Goal: Task Accomplishment & Management: Manage account settings

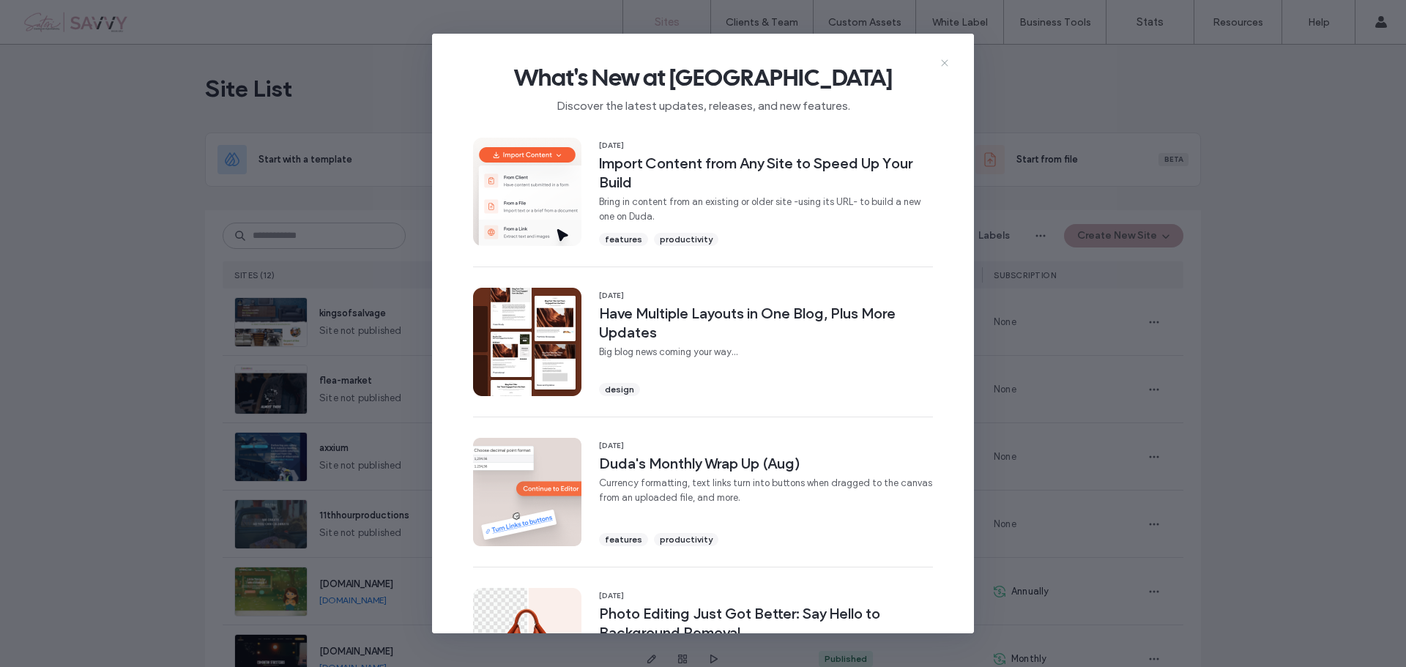
click at [942, 68] on icon at bounding box center [945, 63] width 12 height 12
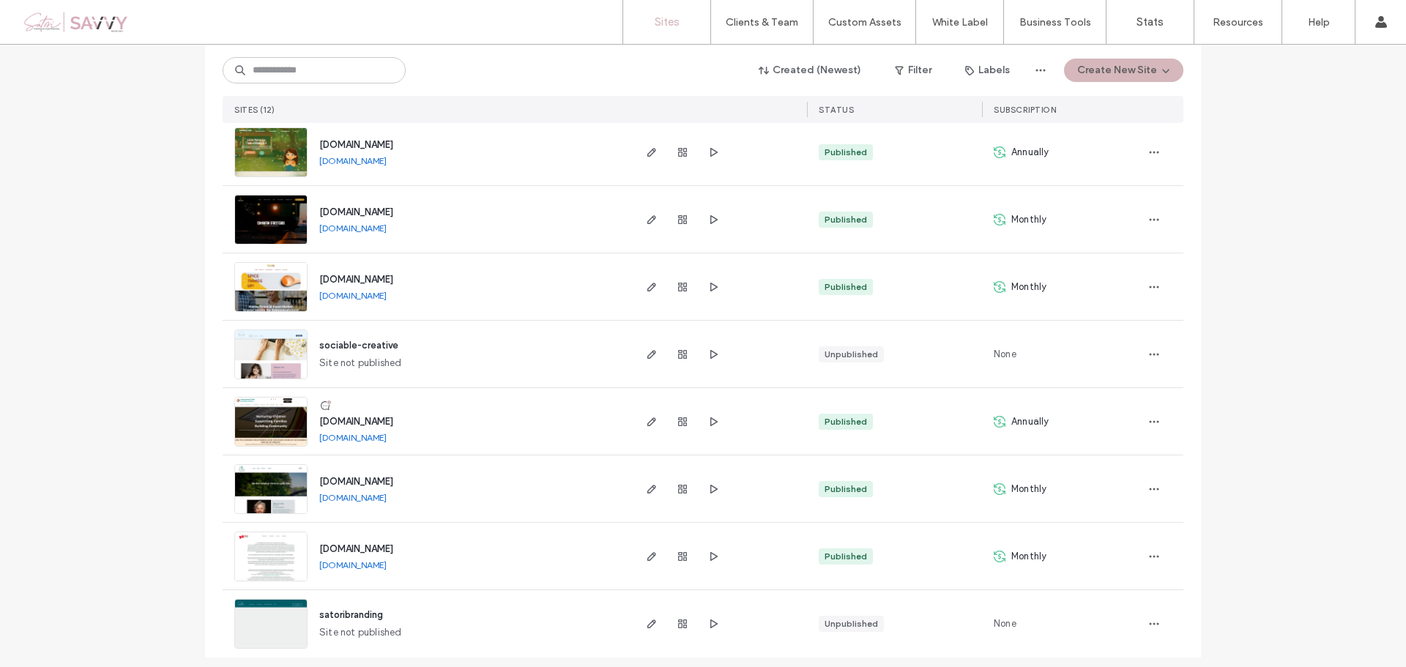
scroll to position [447, 0]
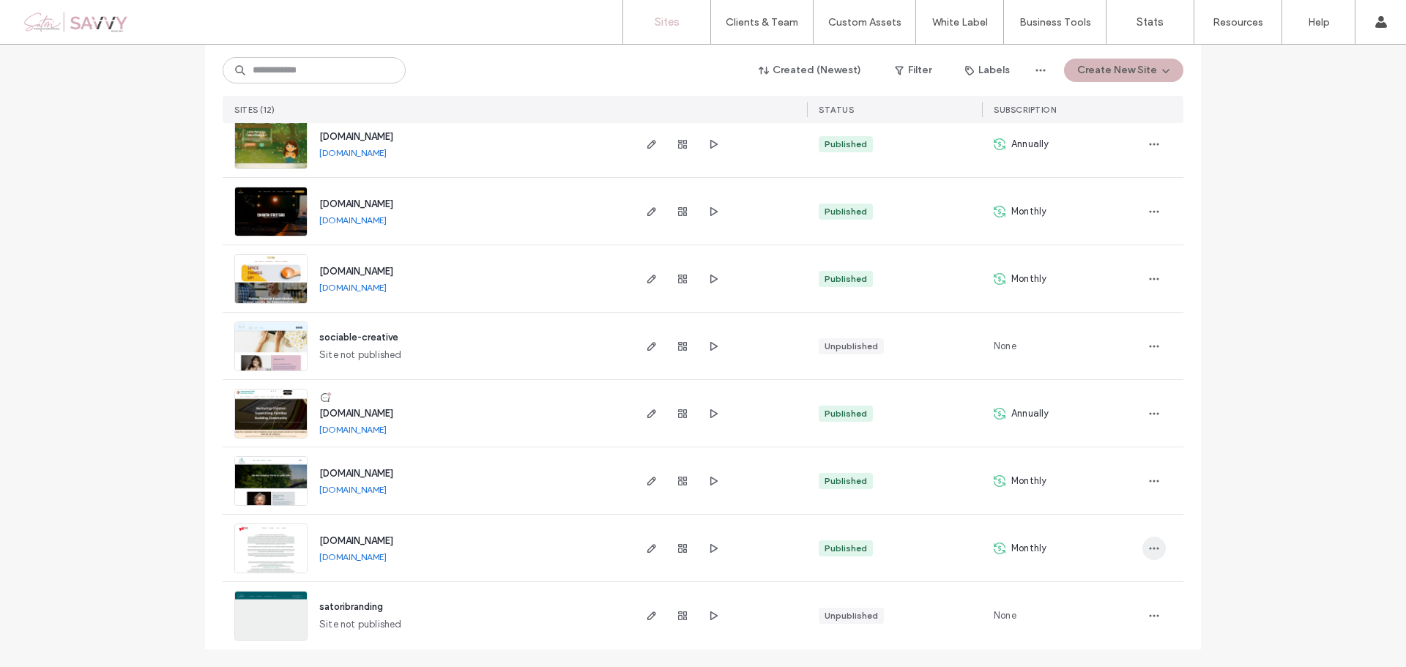
click at [1148, 554] on span "button" at bounding box center [1153, 548] width 23 height 23
click at [351, 556] on link "[DOMAIN_NAME]" at bounding box center [352, 556] width 67 height 11
click at [647, 551] on use "button" at bounding box center [651, 548] width 9 height 9
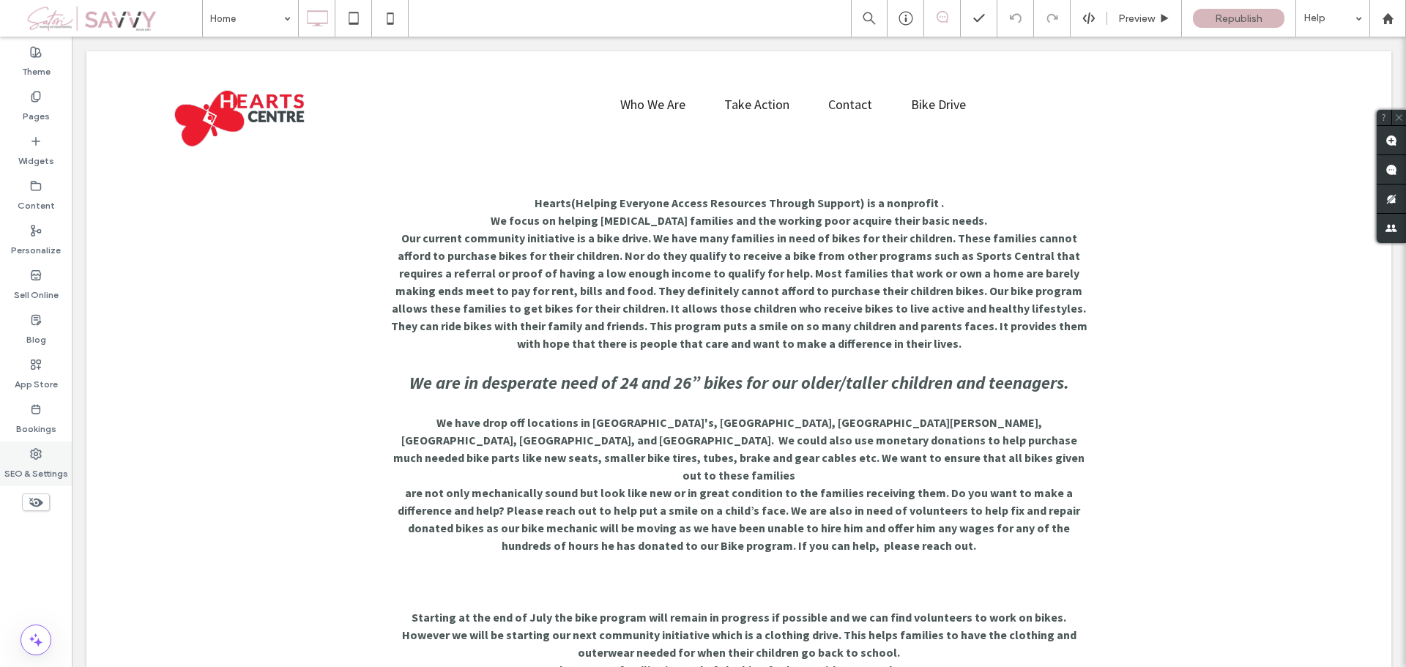
click at [31, 464] on label "SEO & Settings" at bounding box center [36, 470] width 64 height 21
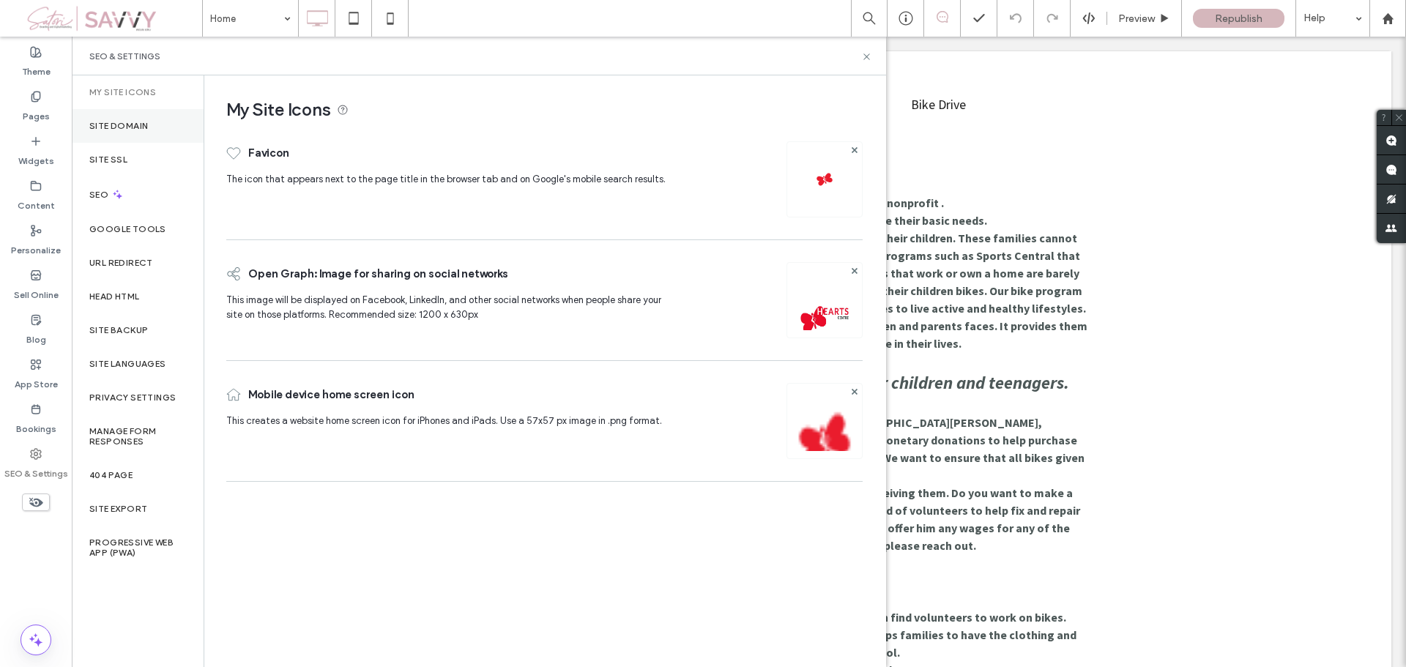
click at [115, 133] on div "Site Domain" at bounding box center [138, 126] width 132 height 34
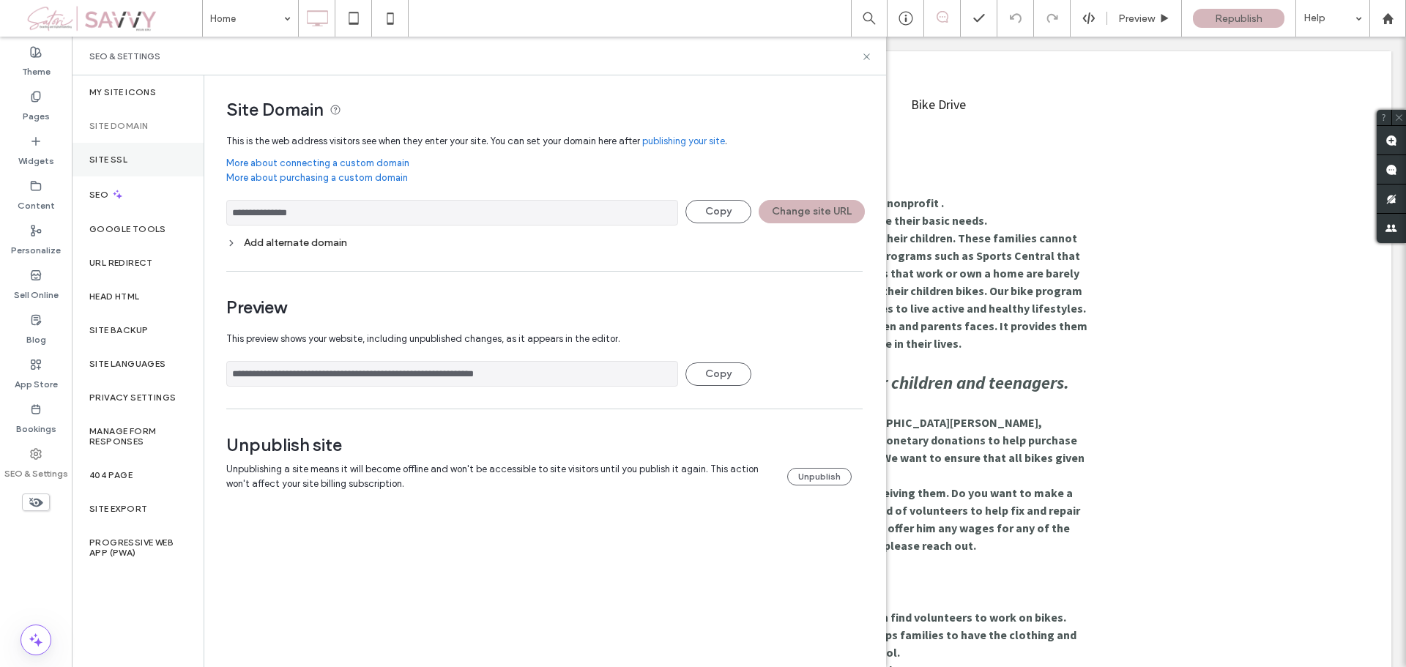
click at [116, 155] on label "Site SSL" at bounding box center [108, 160] width 38 height 10
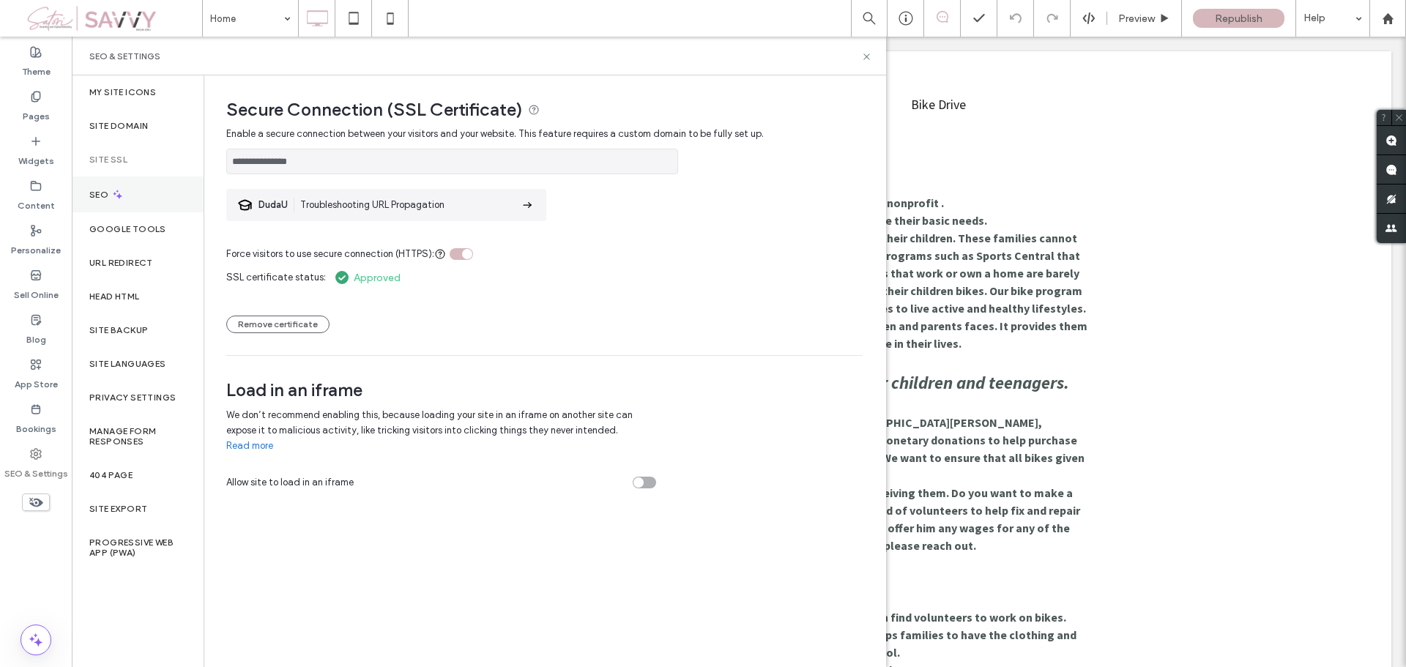
click at [107, 190] on label "SEO" at bounding box center [100, 195] width 22 height 10
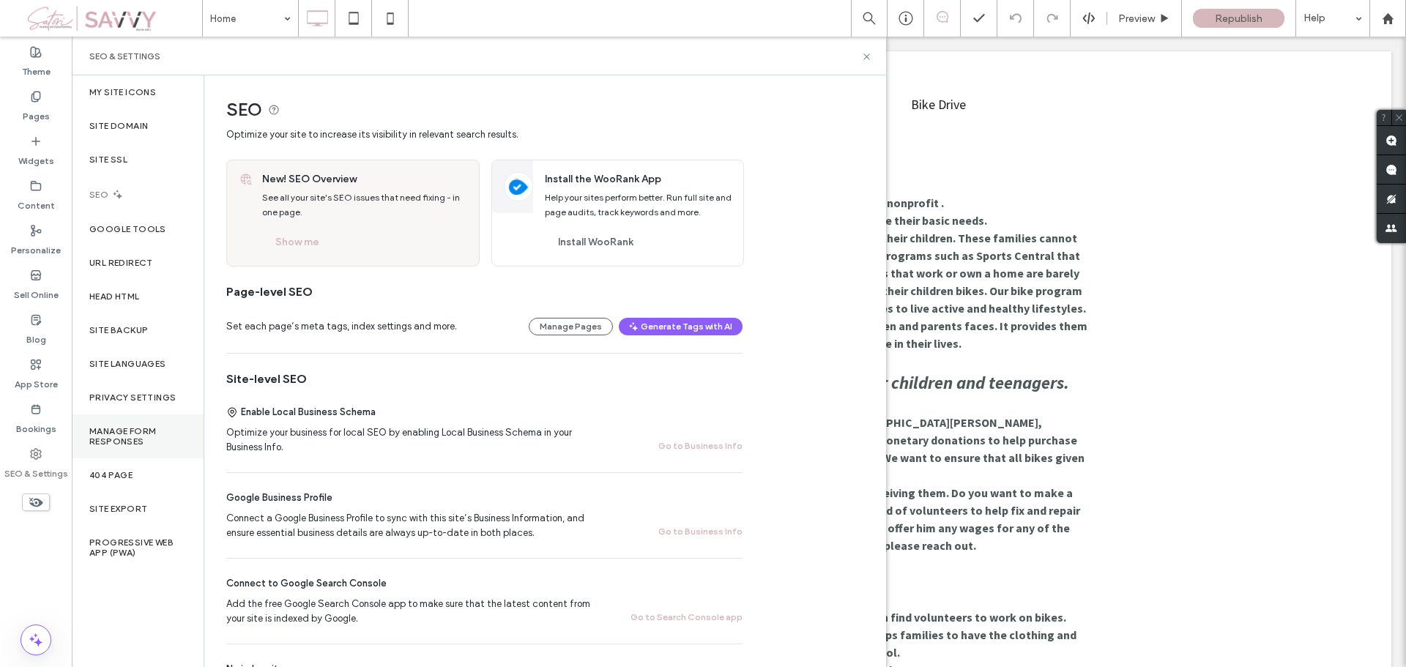
click at [120, 444] on label "Manage Form Responses" at bounding box center [137, 436] width 97 height 21
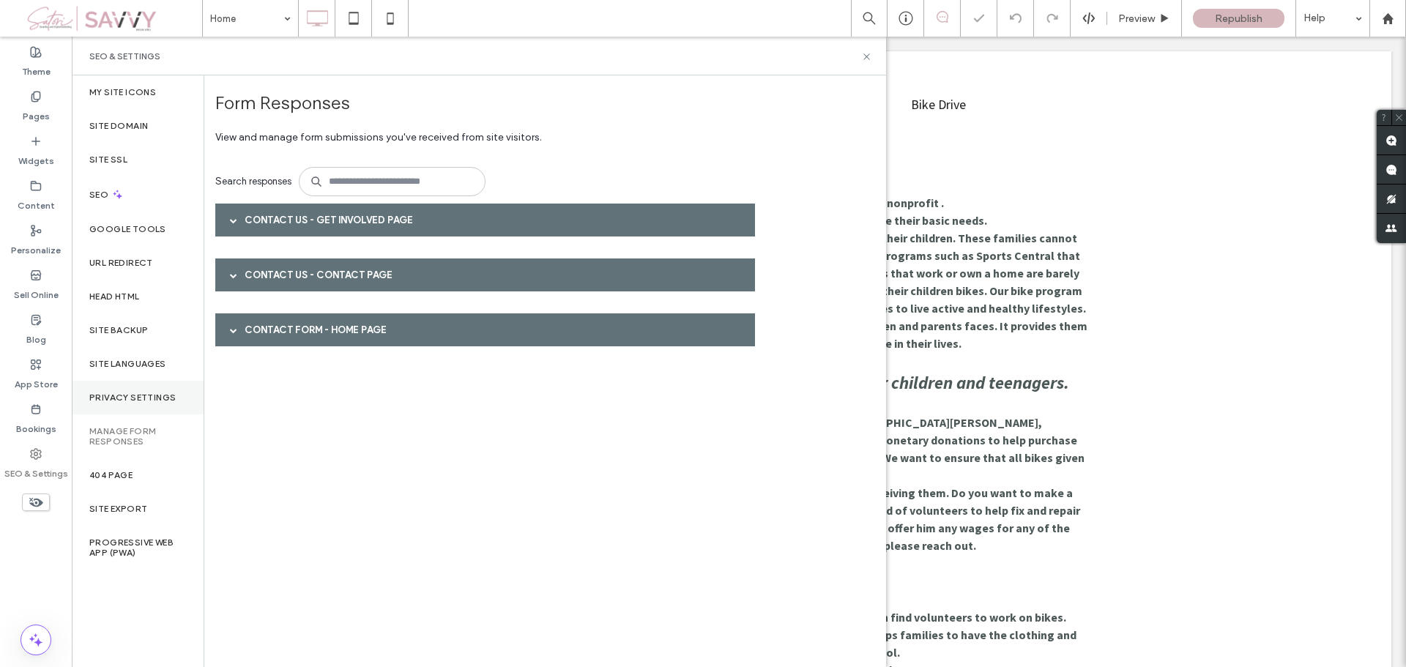
click at [135, 404] on div "Privacy Settings" at bounding box center [138, 398] width 132 height 34
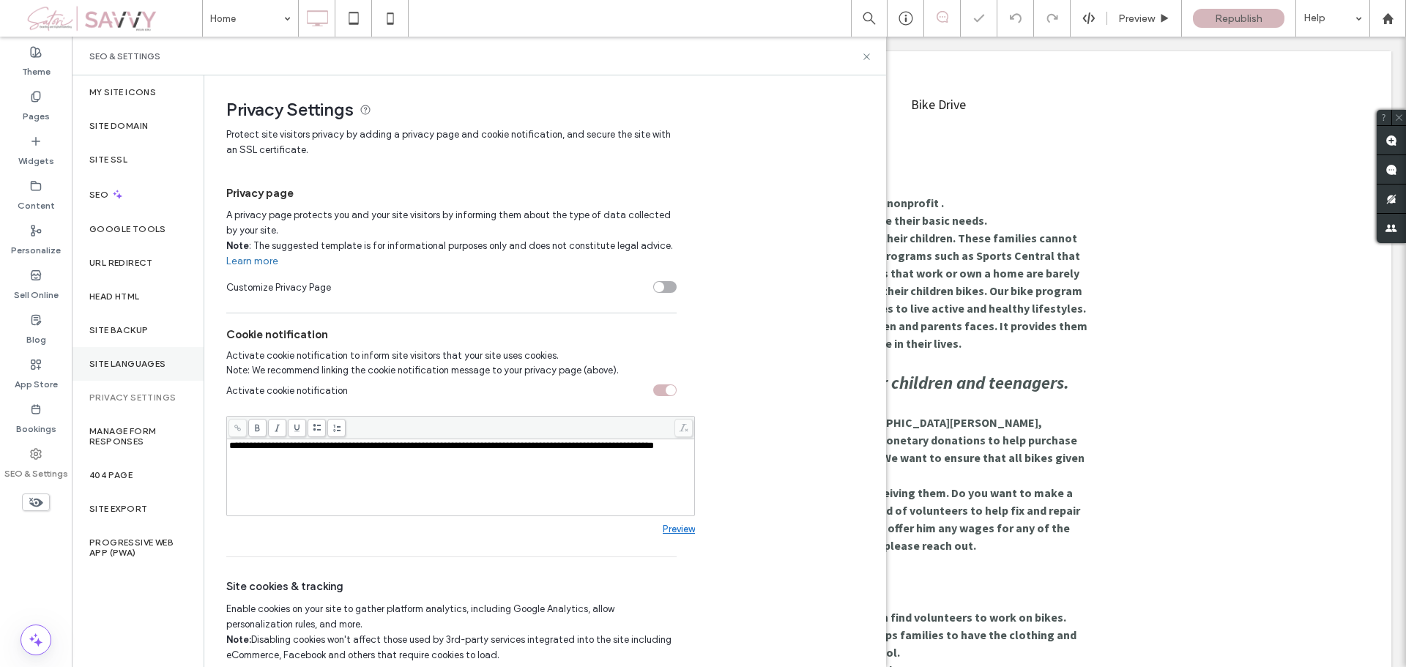
click at [136, 362] on label "Site Languages" at bounding box center [127, 364] width 77 height 10
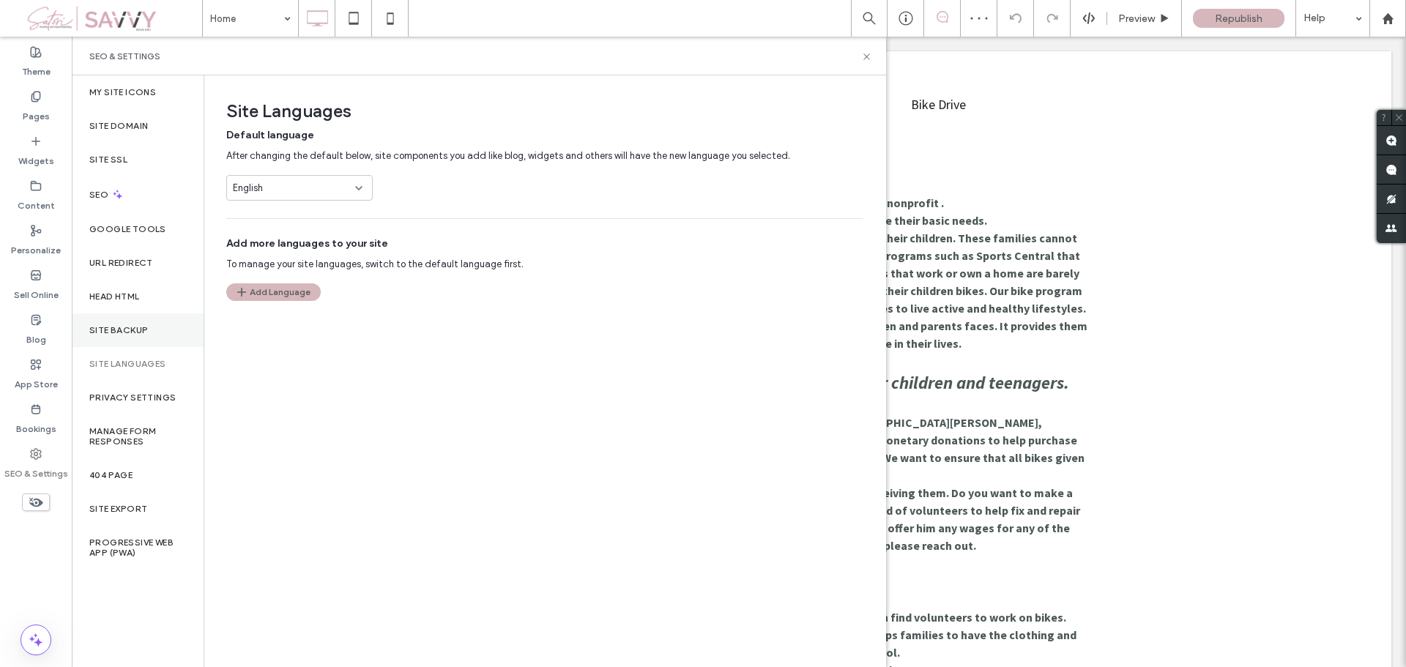
click at [130, 340] on div "Site Backup" at bounding box center [138, 330] width 132 height 34
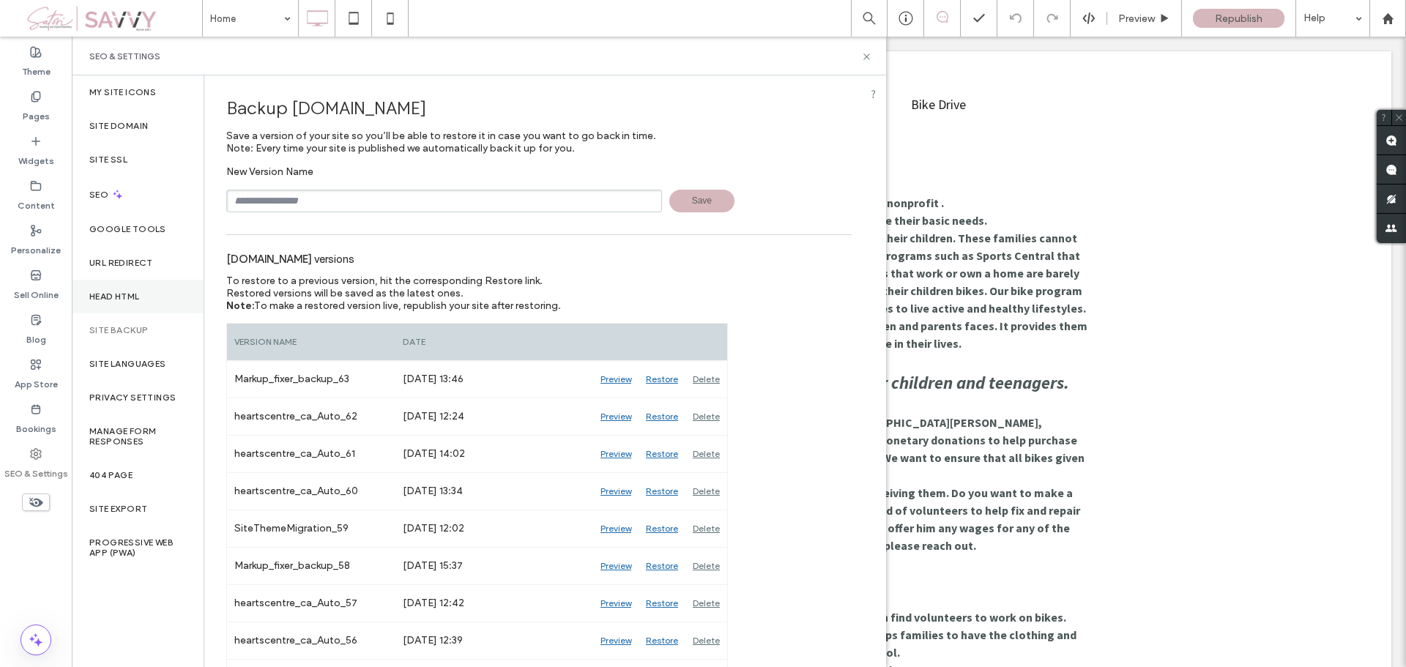
click at [122, 304] on div "Head HTML" at bounding box center [138, 297] width 132 height 34
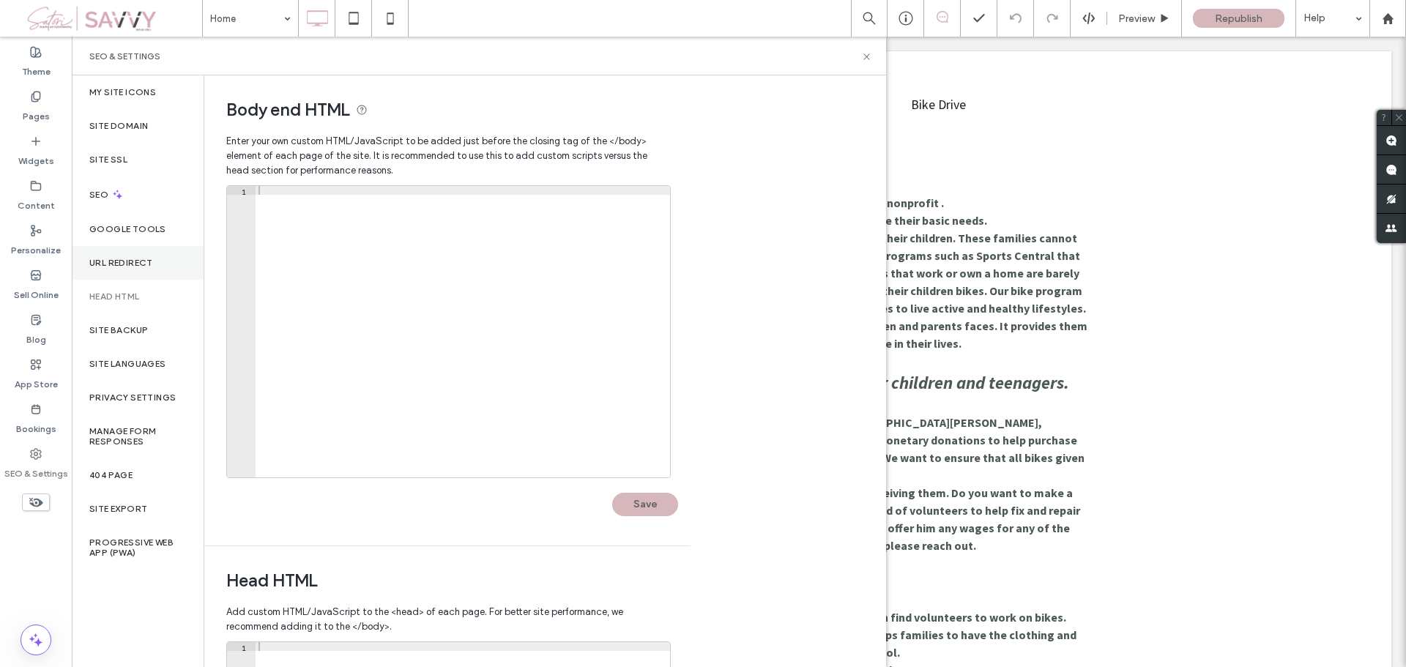
click at [121, 264] on label "URL Redirect" at bounding box center [121, 263] width 64 height 10
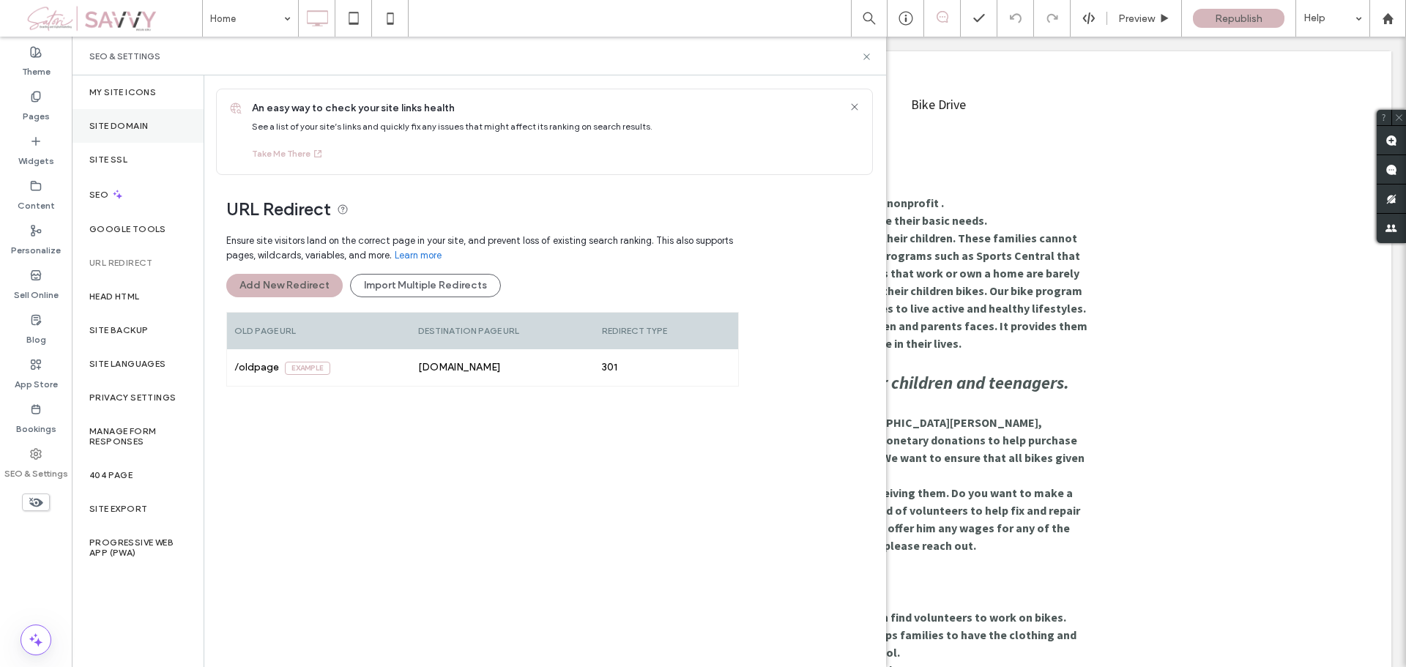
click at [111, 133] on div "Site Domain" at bounding box center [138, 126] width 132 height 34
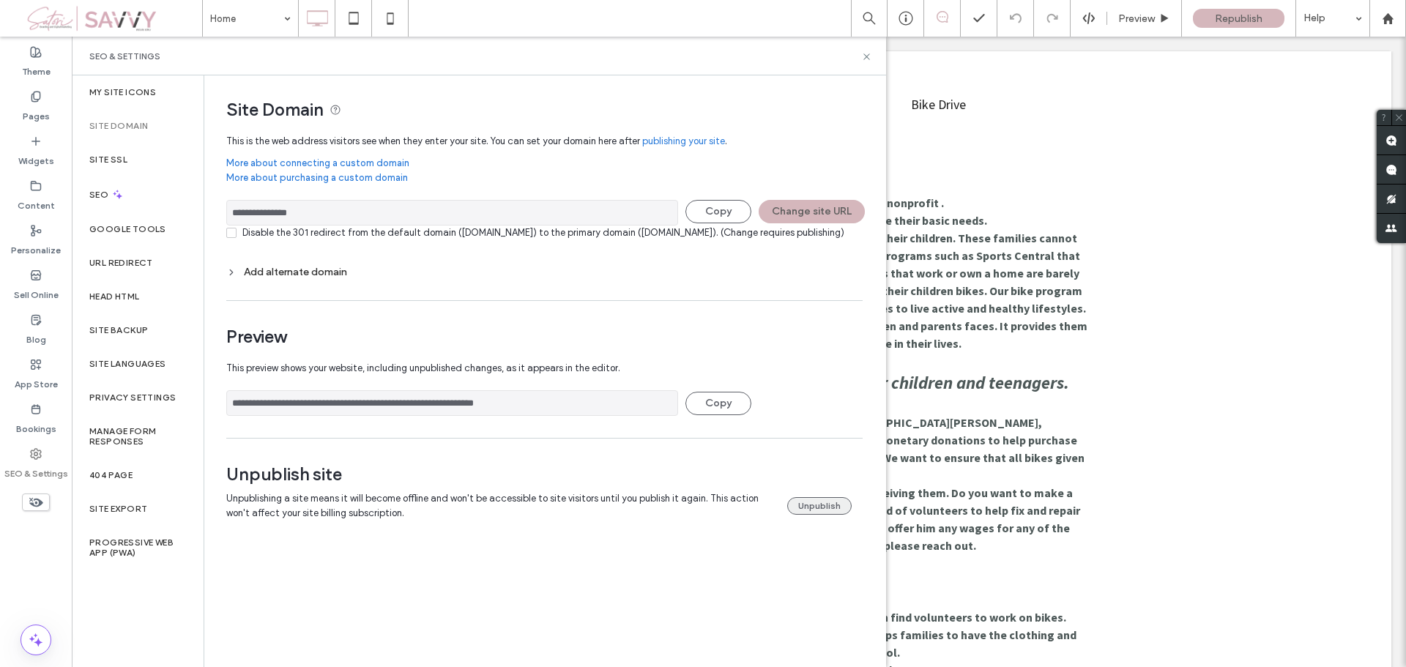
click at [805, 515] on button "Unpublish" at bounding box center [819, 506] width 64 height 18
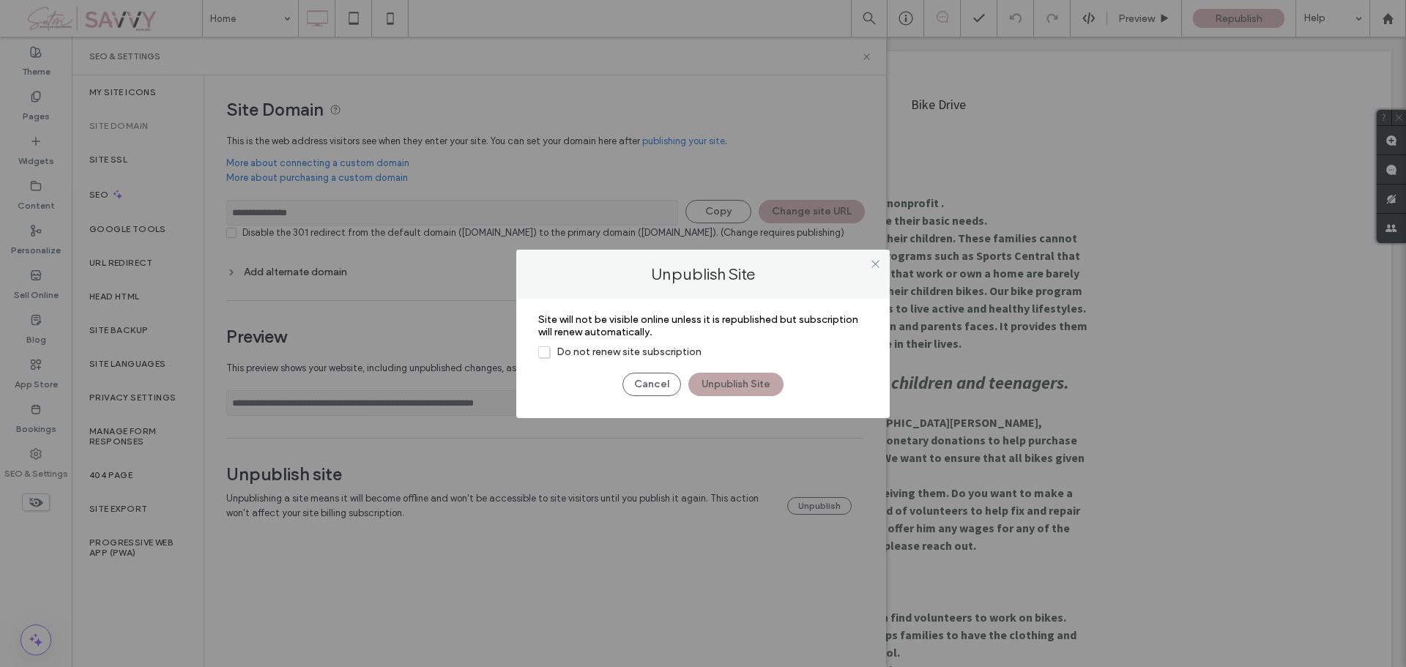
click at [723, 384] on button "Unpublish Site" at bounding box center [735, 384] width 95 height 23
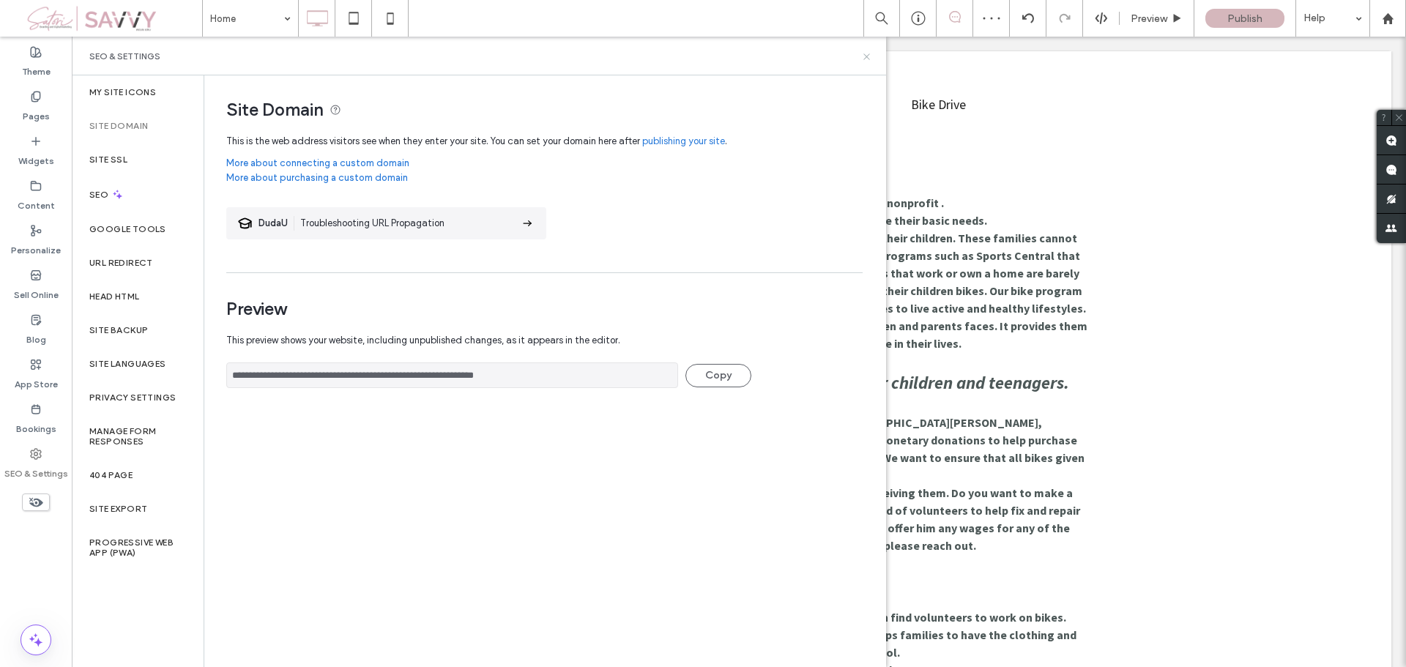
click at [869, 62] on icon at bounding box center [866, 56] width 11 height 11
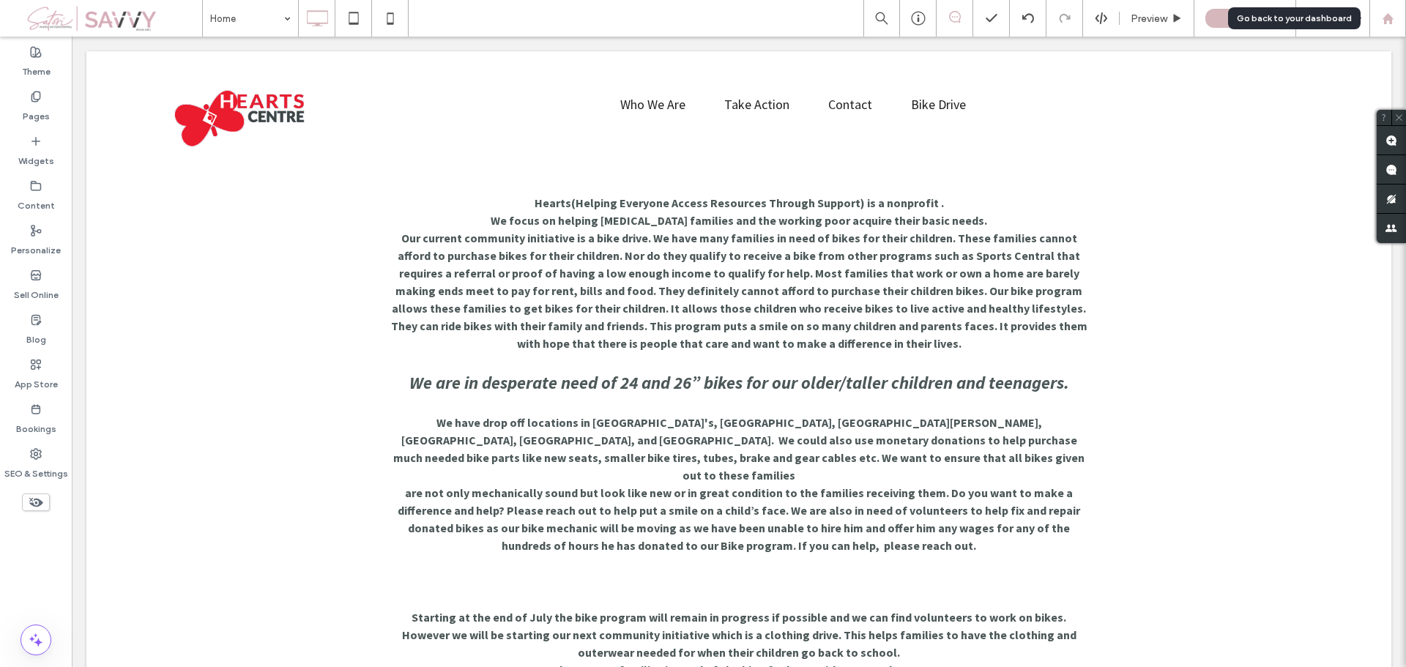
click at [1379, 17] on div at bounding box center [1387, 18] width 35 height 12
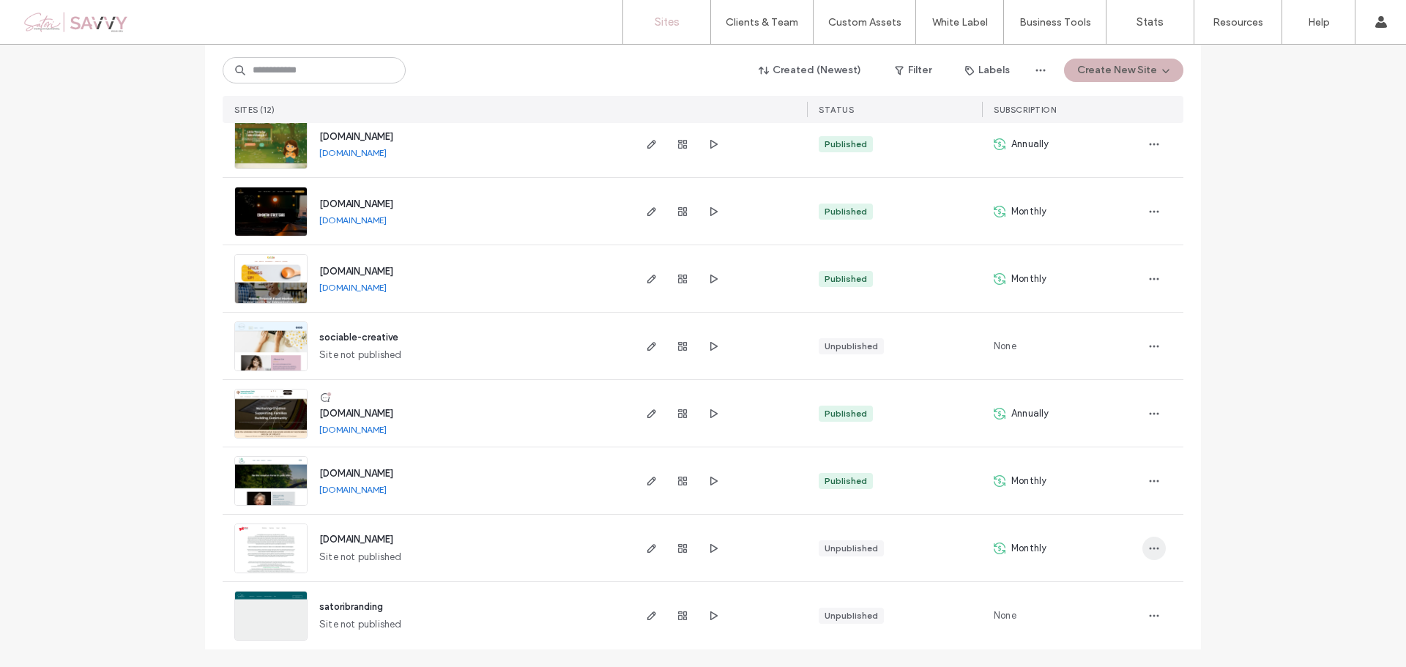
click at [1153, 537] on span "button" at bounding box center [1153, 548] width 23 height 23
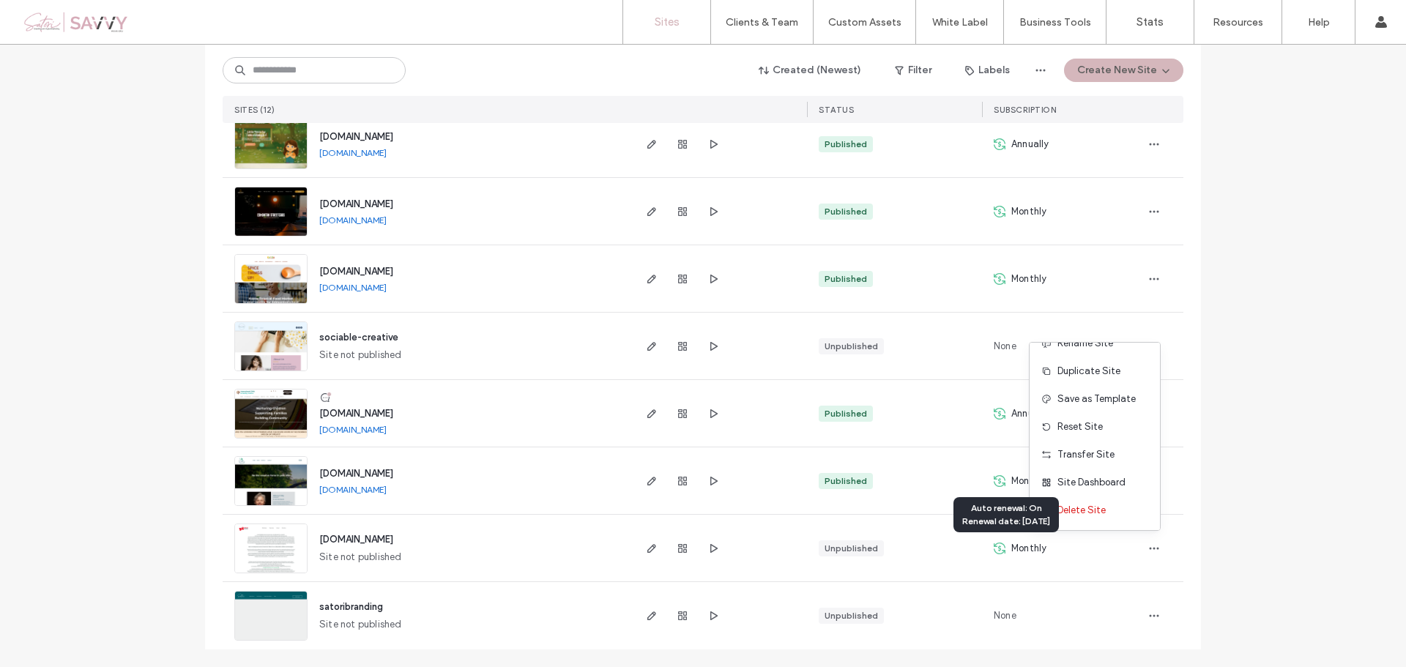
click at [1005, 548] on div "Monthly" at bounding box center [1020, 548] width 53 height 15
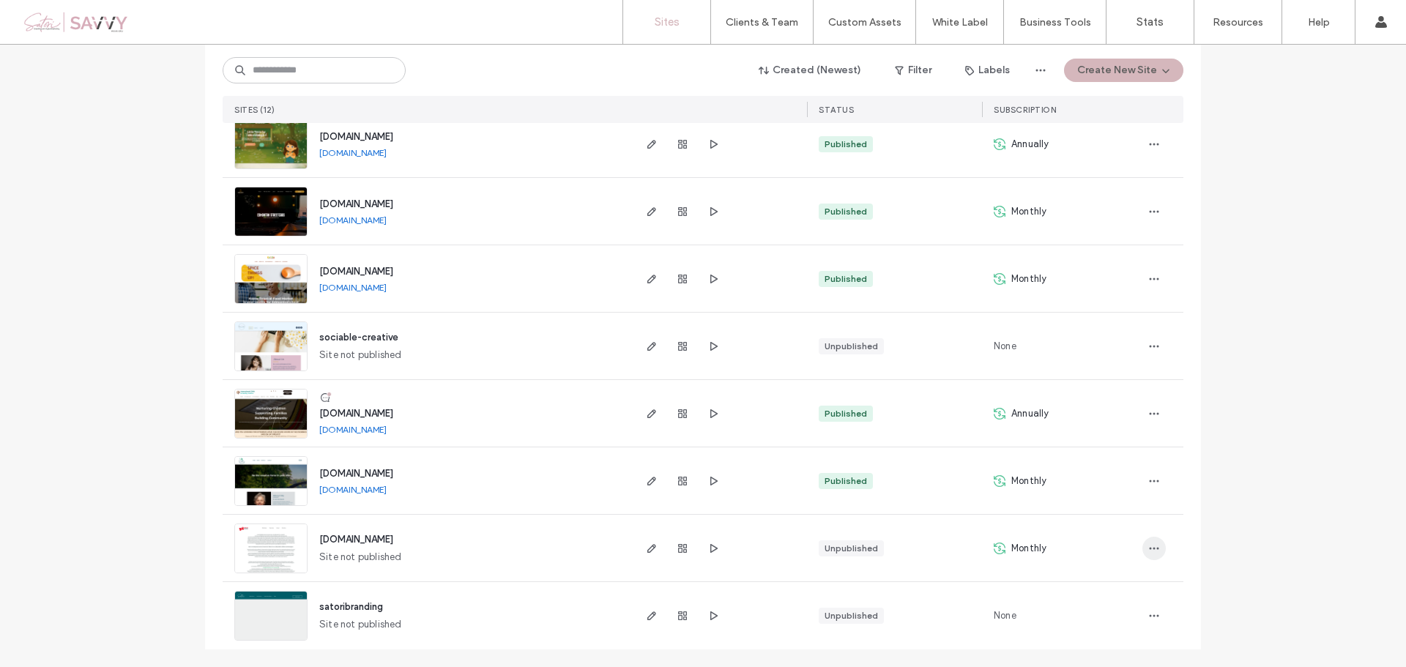
click at [1142, 547] on span "button" at bounding box center [1153, 548] width 23 height 23
click at [1020, 549] on span "Monthly" at bounding box center [1028, 548] width 35 height 15
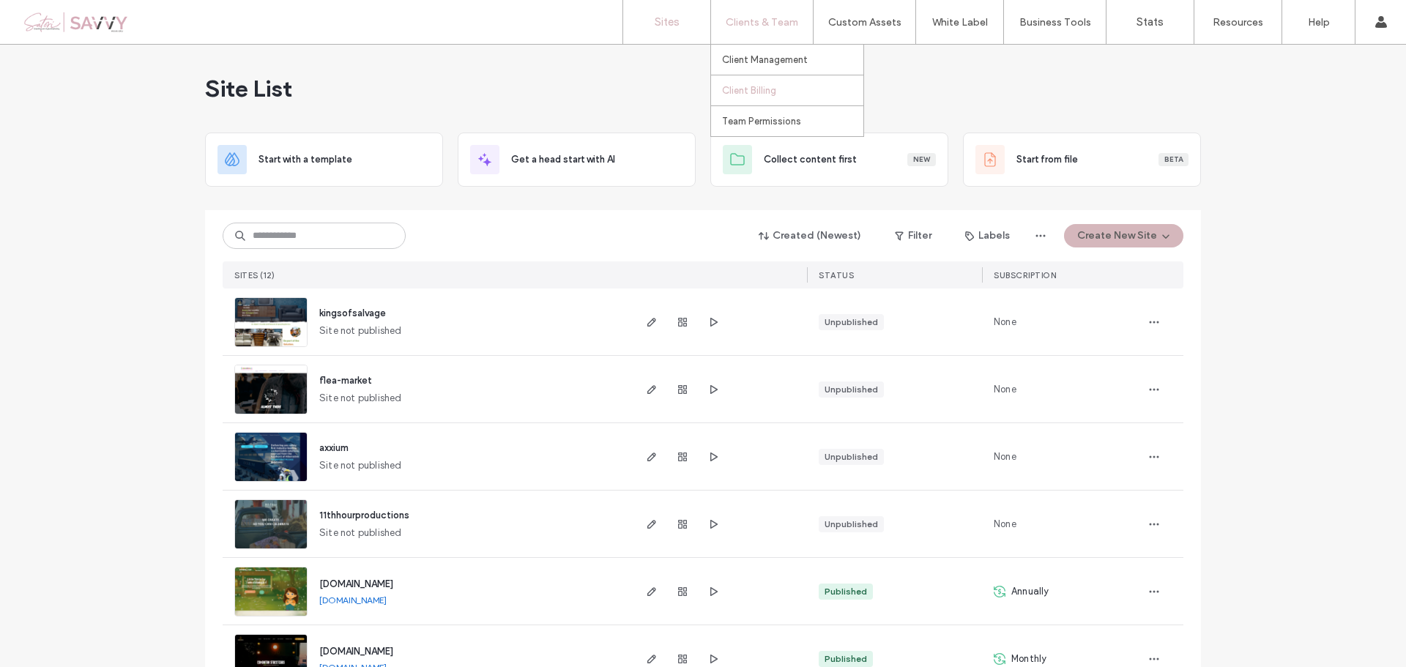
click at [749, 92] on label "Client Billing" at bounding box center [749, 90] width 54 height 11
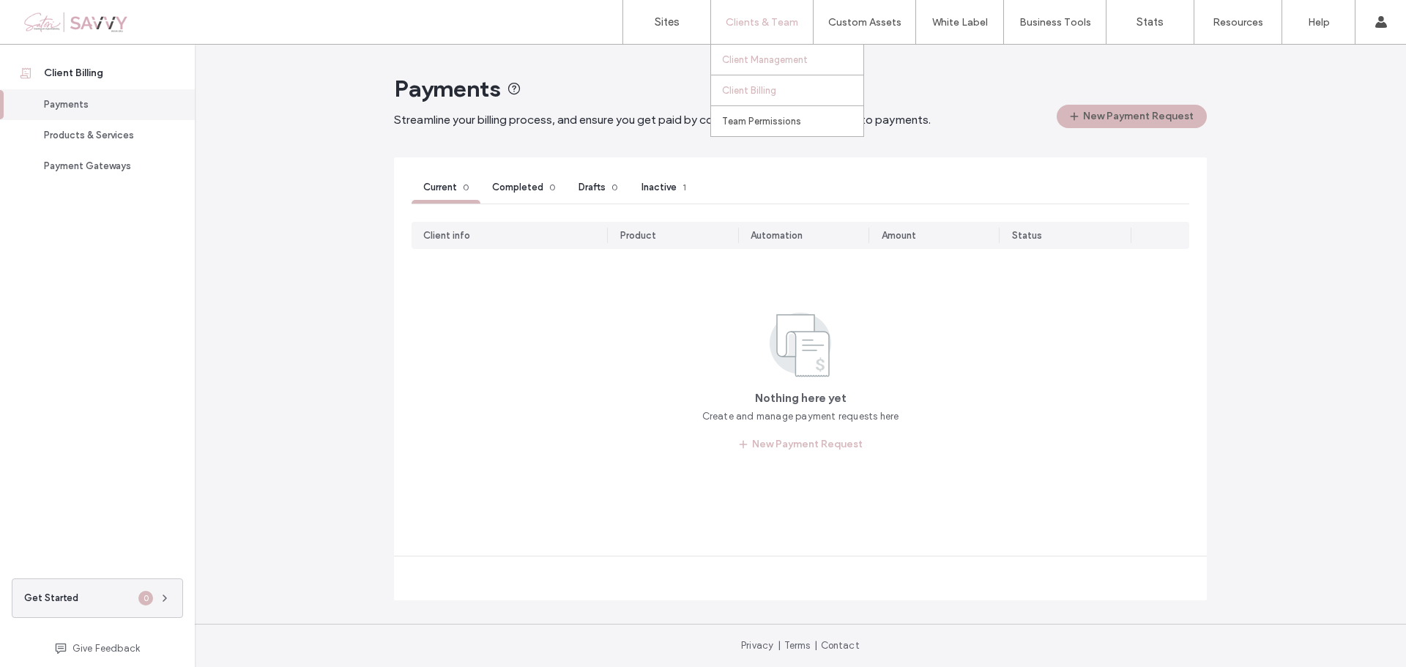
click at [765, 66] on link "Client Management" at bounding box center [792, 60] width 141 height 30
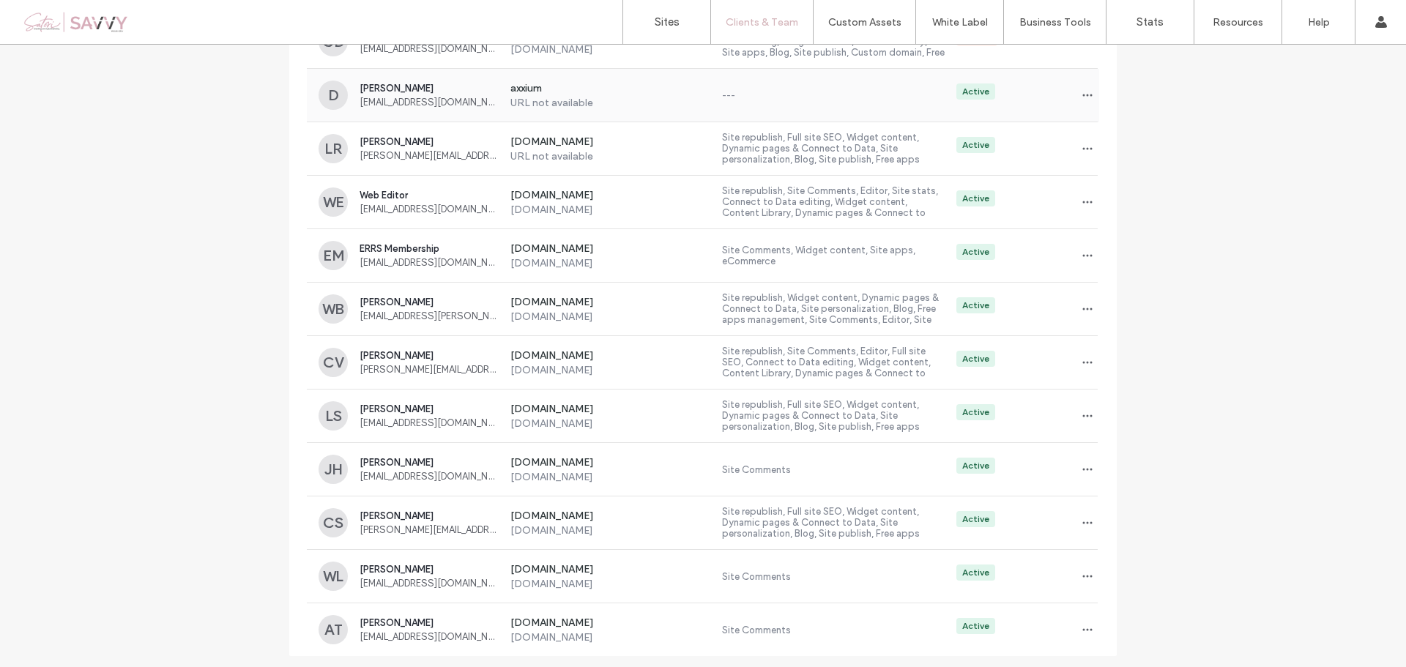
scroll to position [257, 0]
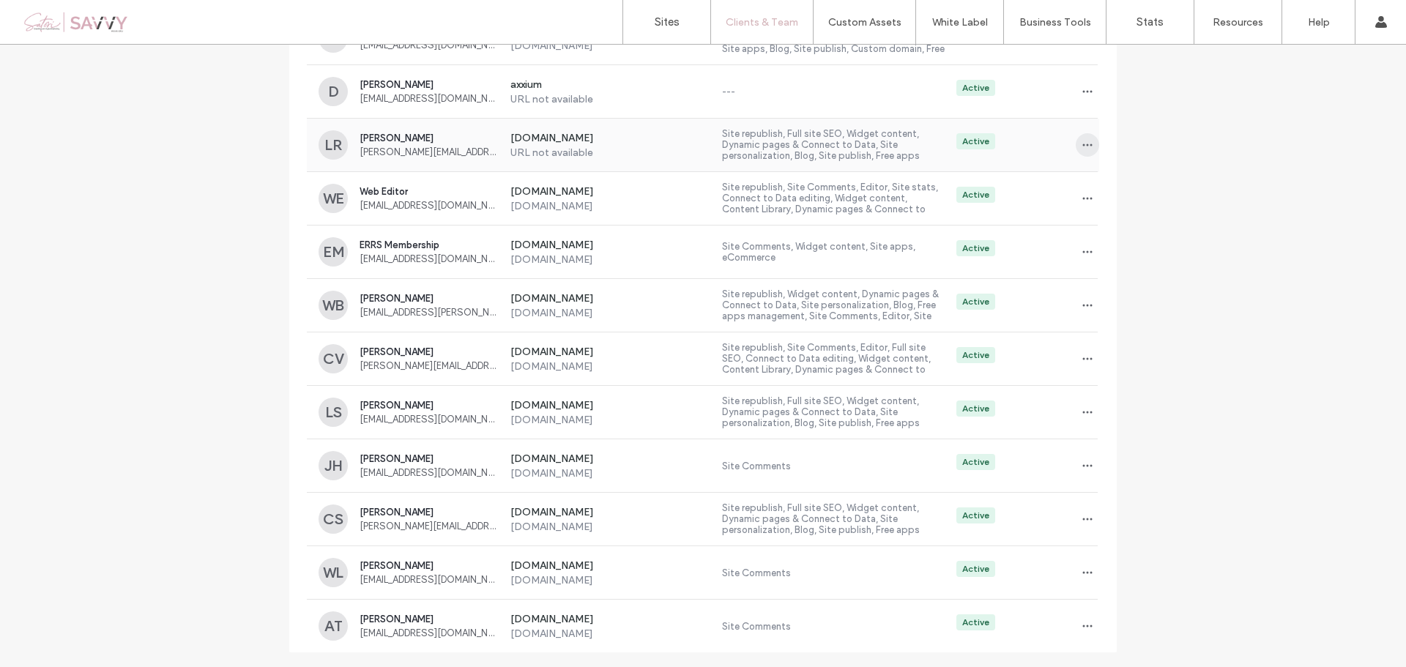
click at [1082, 143] on icon "button" at bounding box center [1088, 145] width 12 height 12
click at [1121, 239] on span "Delete client" at bounding box center [1128, 238] width 55 height 15
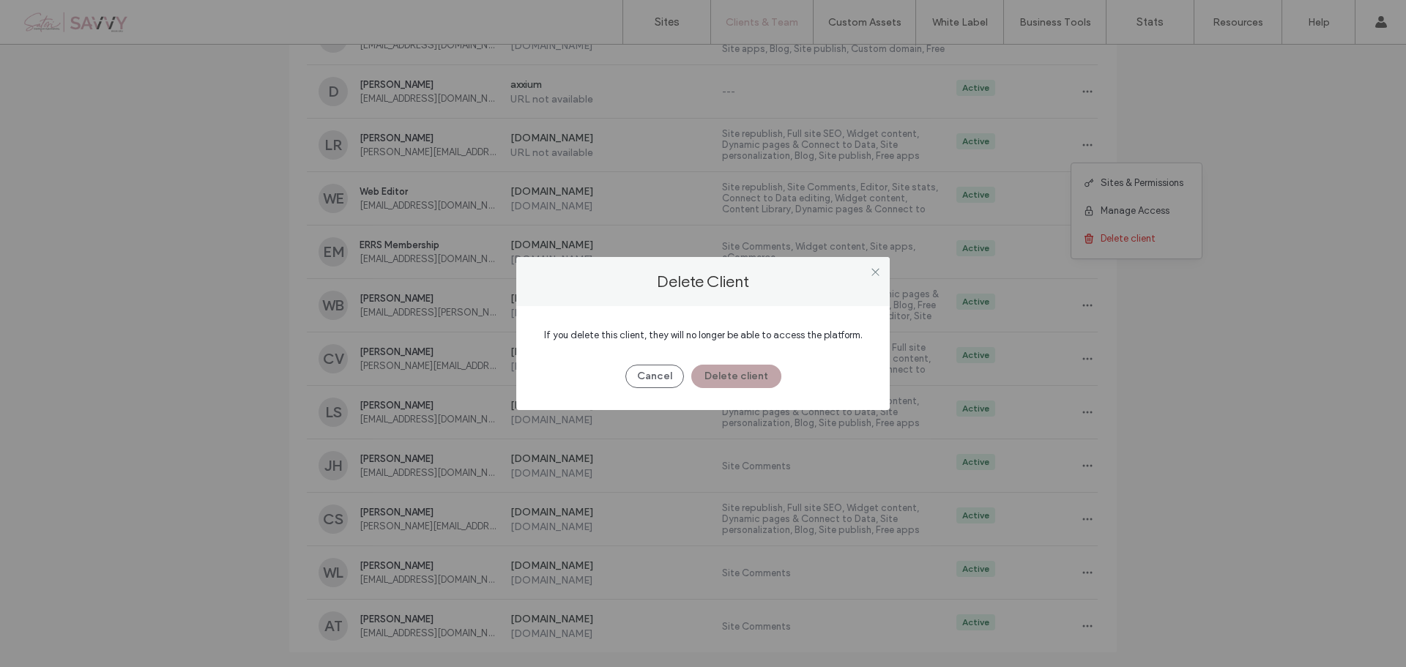
click at [710, 386] on button "Delete client" at bounding box center [736, 376] width 90 height 23
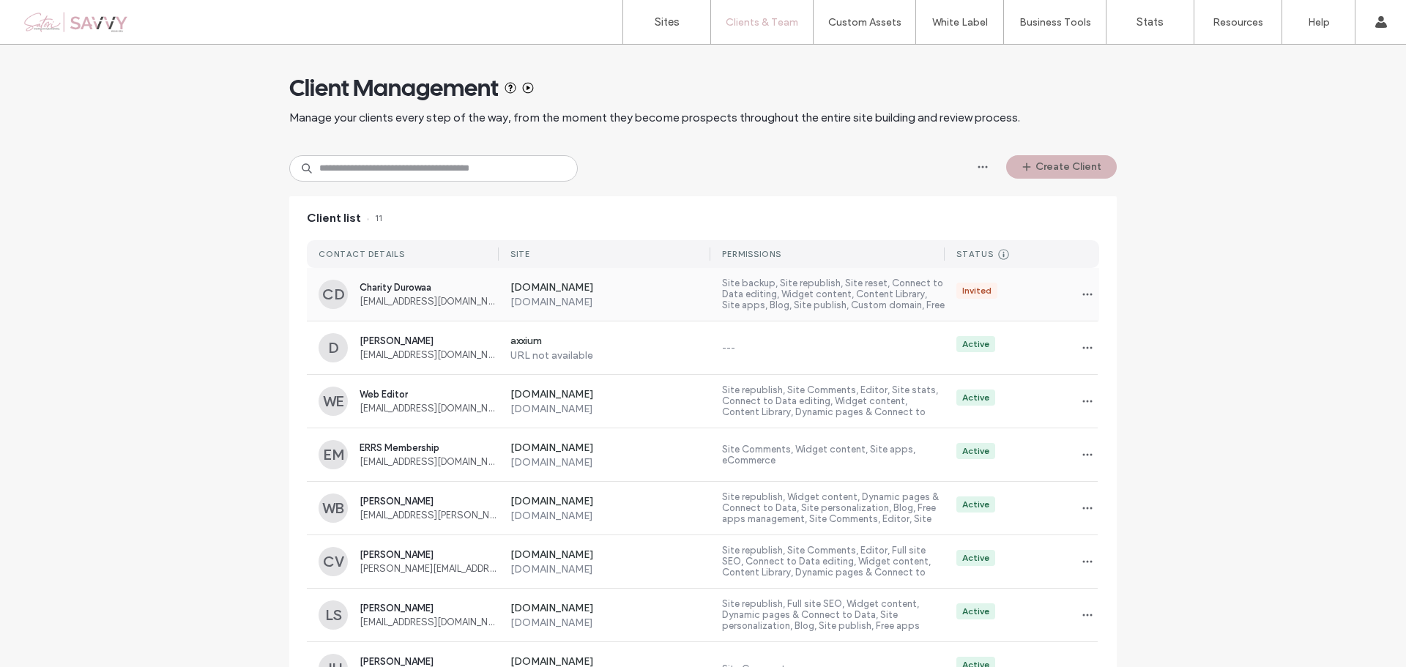
scroll to position [0, 0]
click at [656, 34] on link "Sites" at bounding box center [666, 22] width 87 height 44
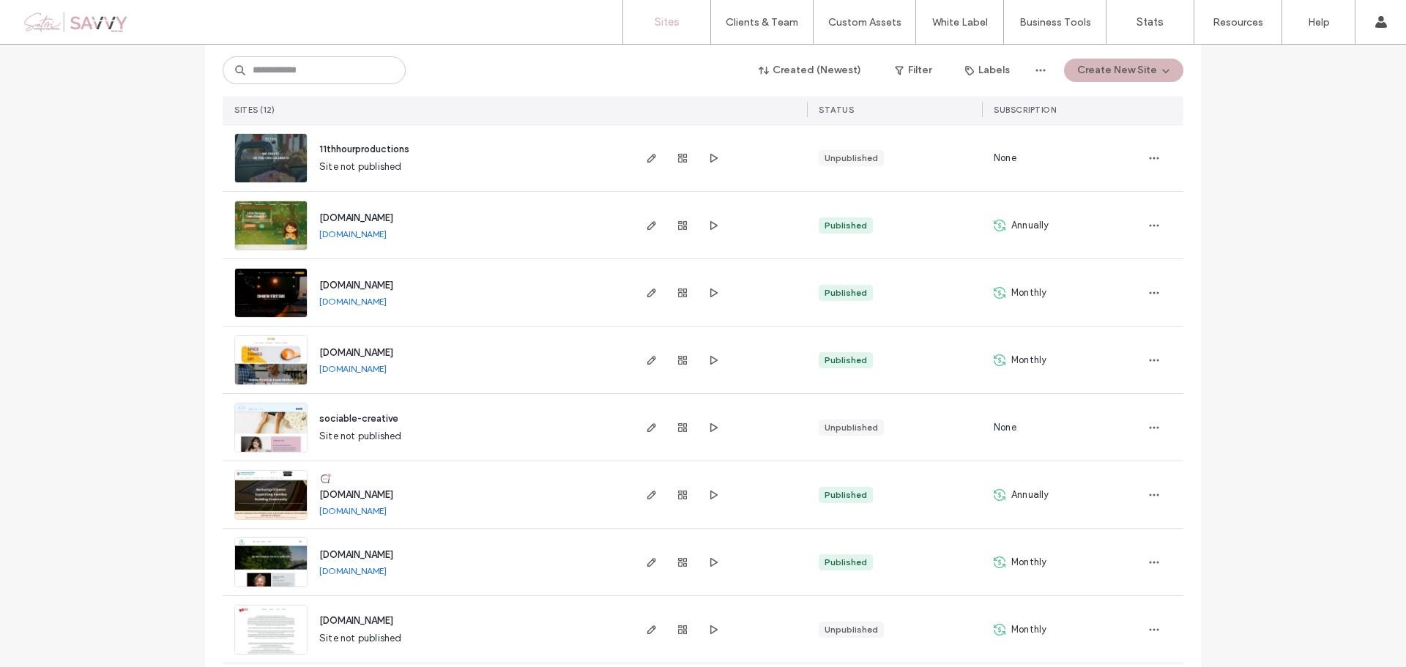
scroll to position [447, 0]
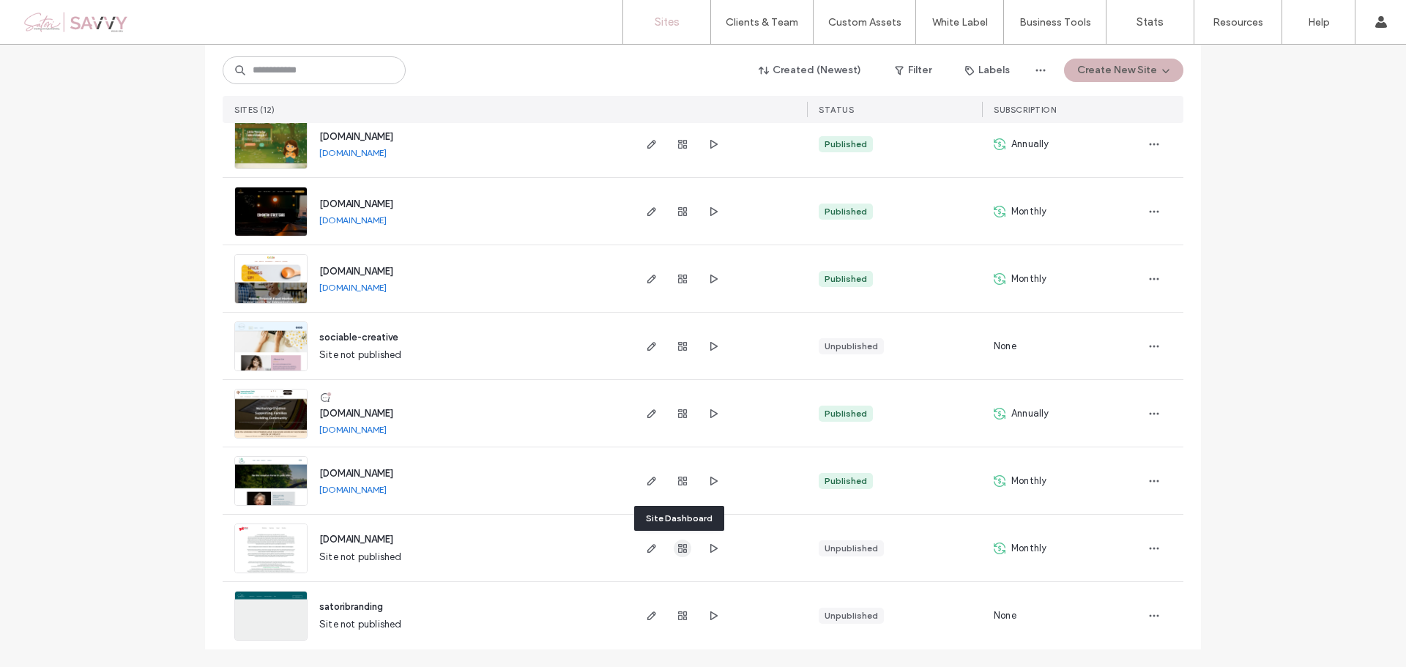
click at [677, 550] on icon "button" at bounding box center [683, 549] width 12 height 12
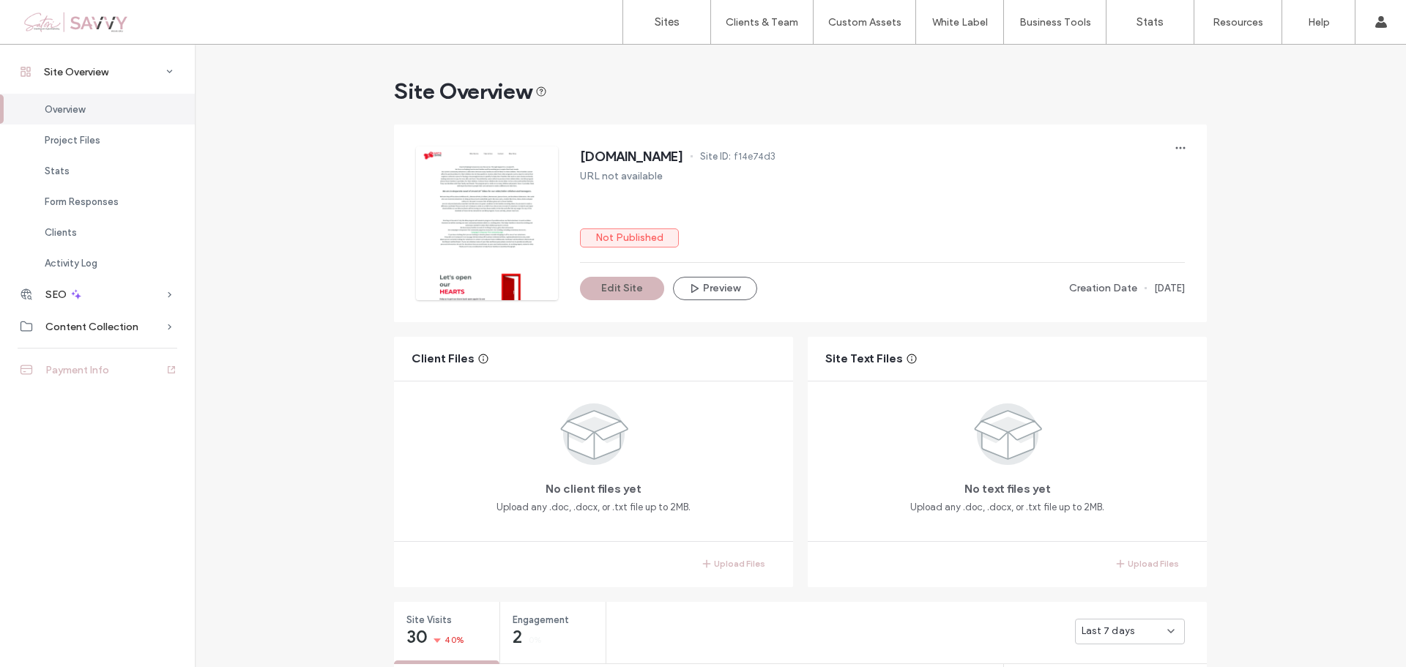
click at [103, 370] on span "Payment Info" at bounding box center [77, 370] width 64 height 12
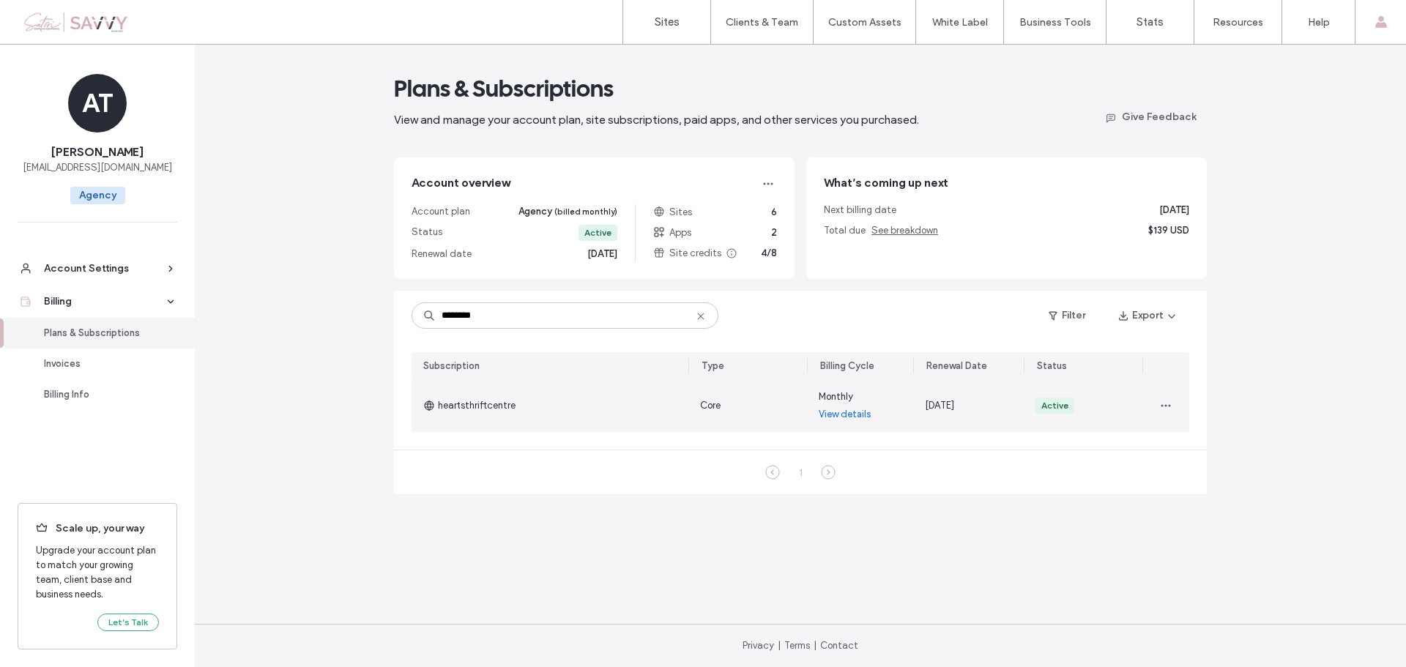
click at [844, 420] on link "View details" at bounding box center [845, 414] width 53 height 15
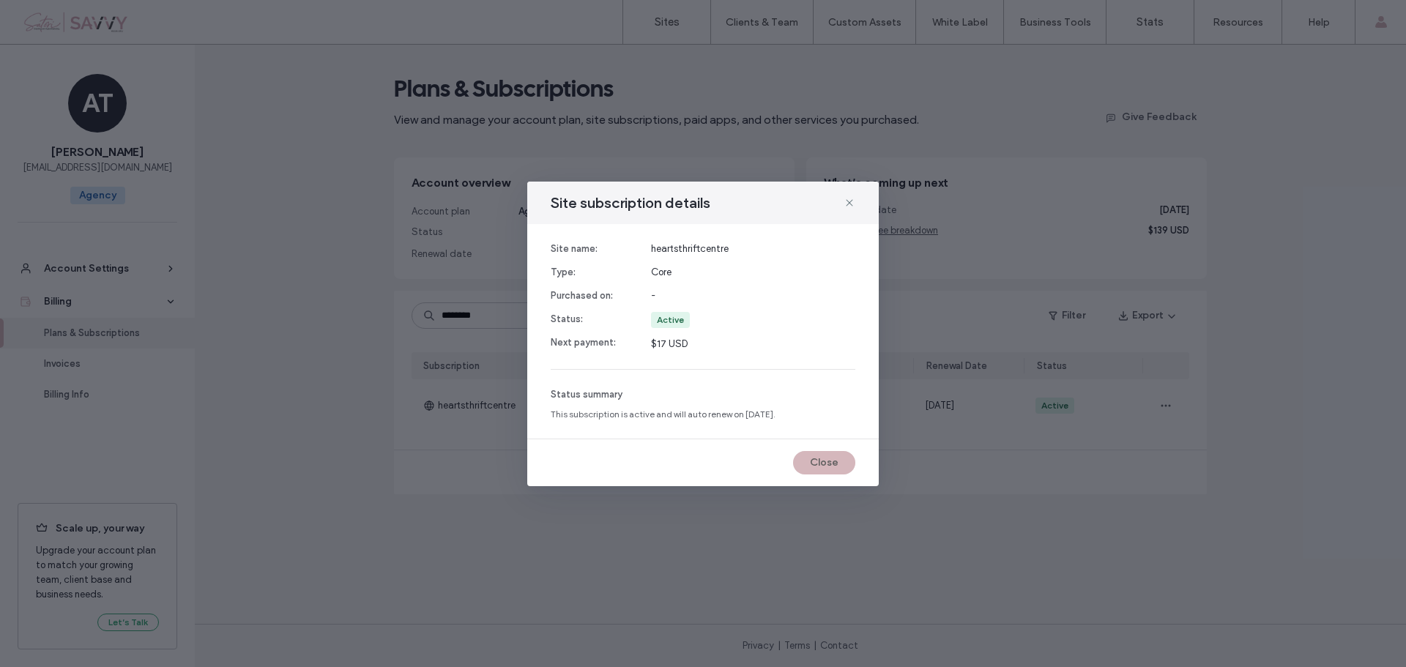
click at [851, 202] on icon at bounding box center [850, 203] width 12 height 12
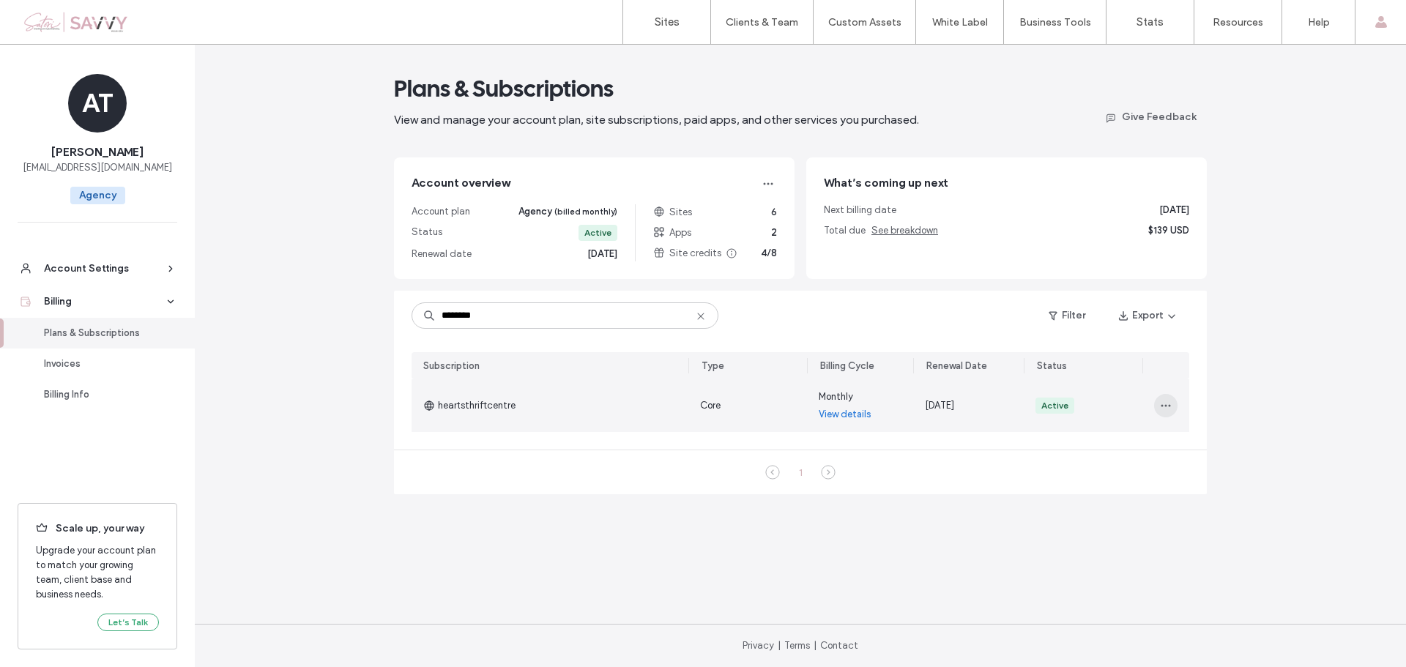
click at [1172, 406] on span "button" at bounding box center [1165, 405] width 23 height 23
click at [1185, 450] on span "Change Billing Cycle" at bounding box center [1210, 443] width 89 height 15
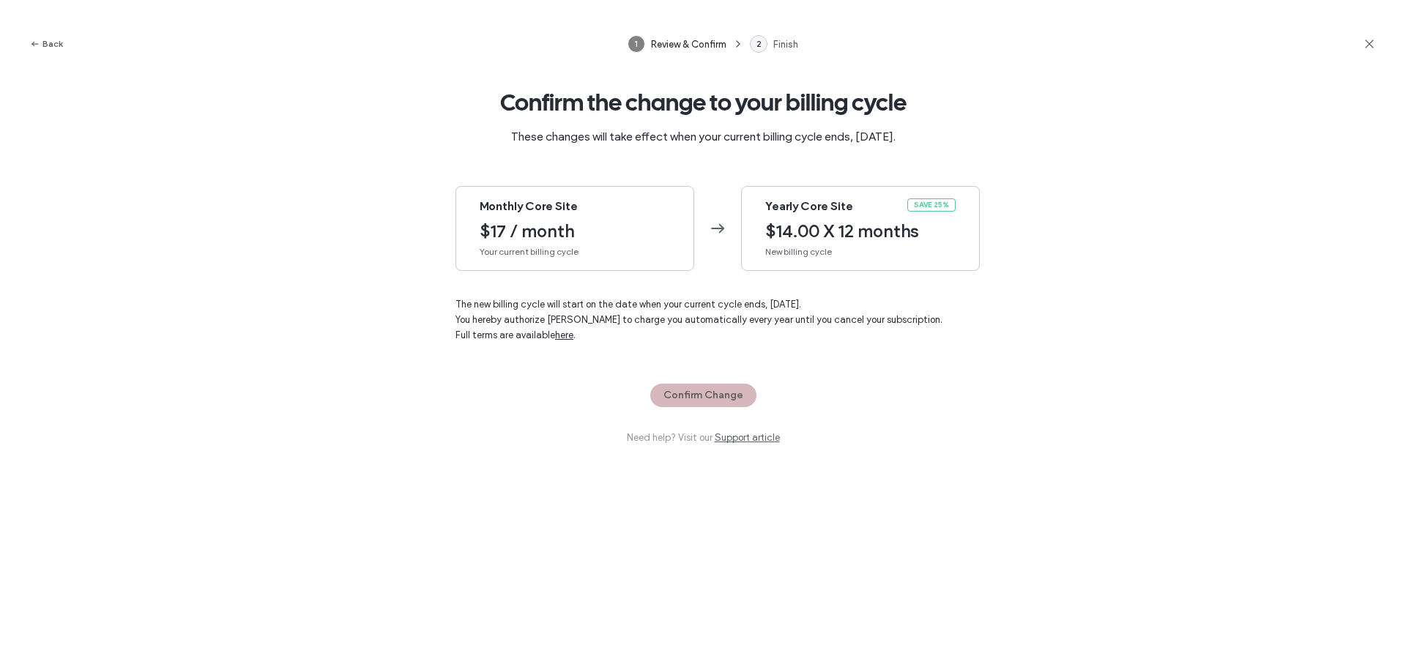
click at [603, 239] on span "$17 / month" at bounding box center [575, 231] width 190 height 22
click at [35, 45] on icon "button" at bounding box center [35, 44] width 12 height 12
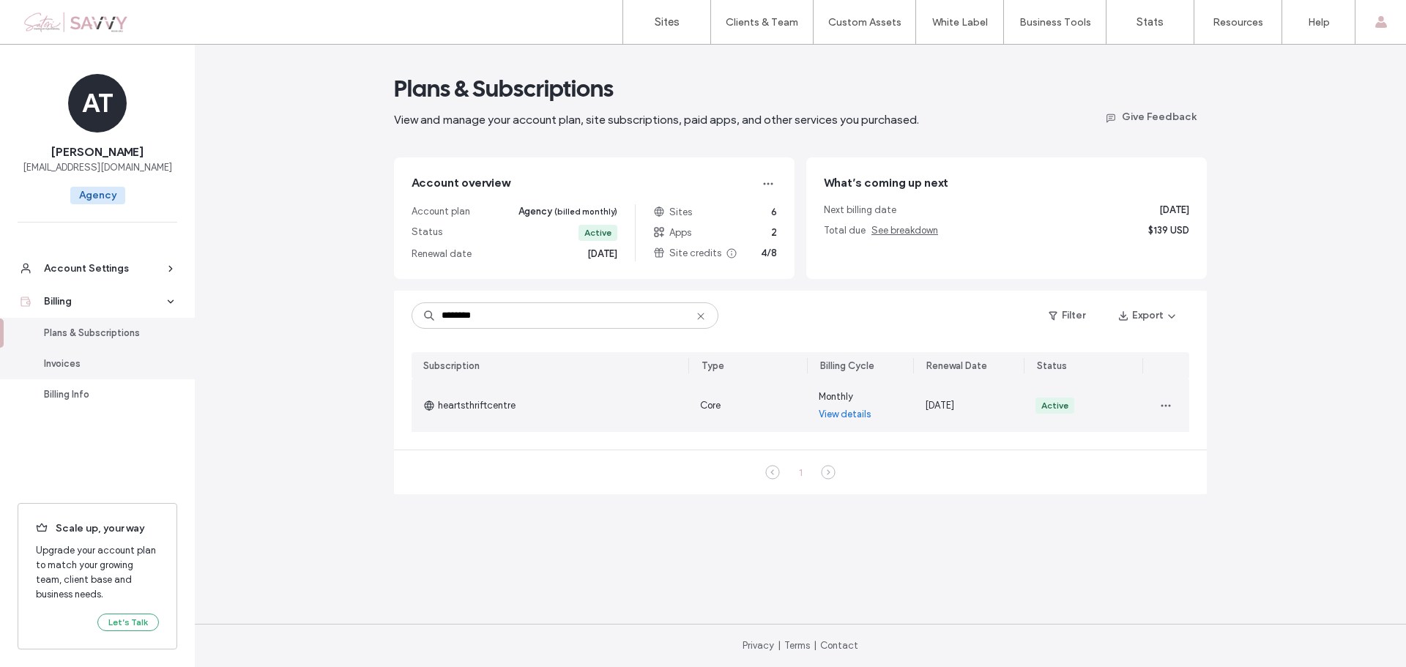
click at [70, 362] on div "Invoices" at bounding box center [104, 364] width 120 height 15
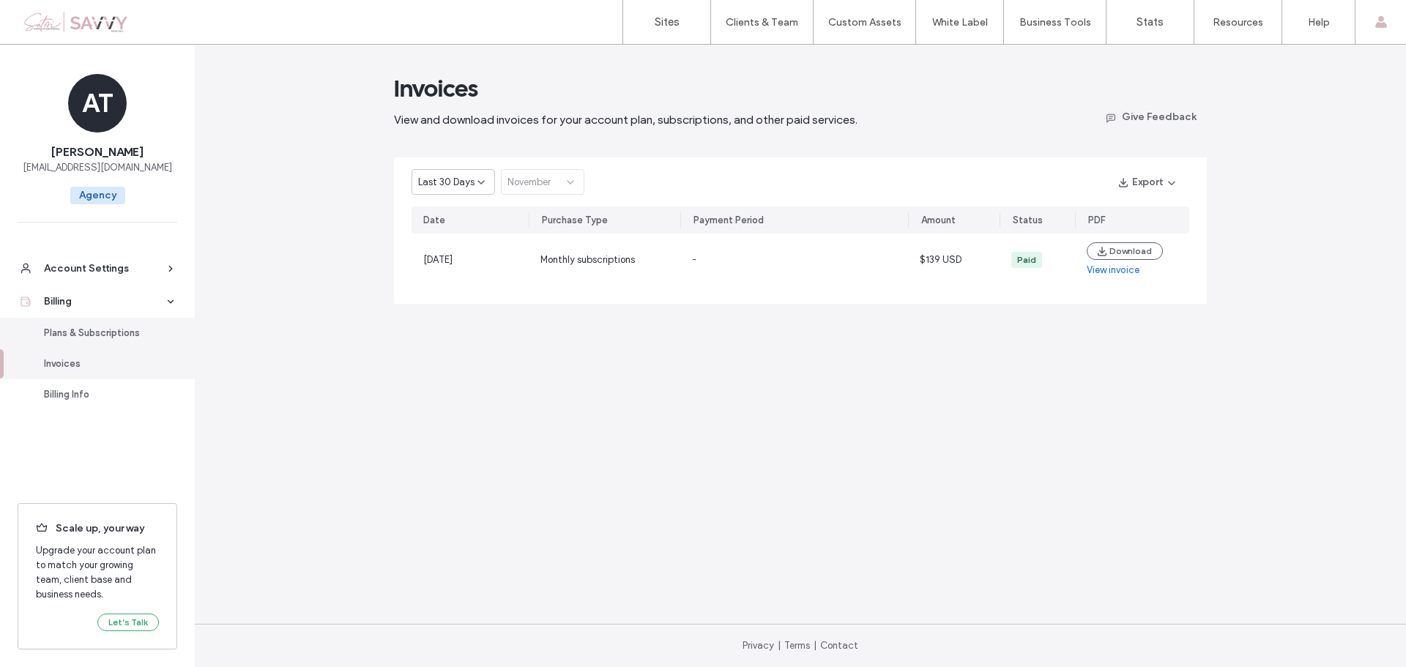
click at [81, 335] on div "Plans & Subscriptions" at bounding box center [104, 333] width 120 height 15
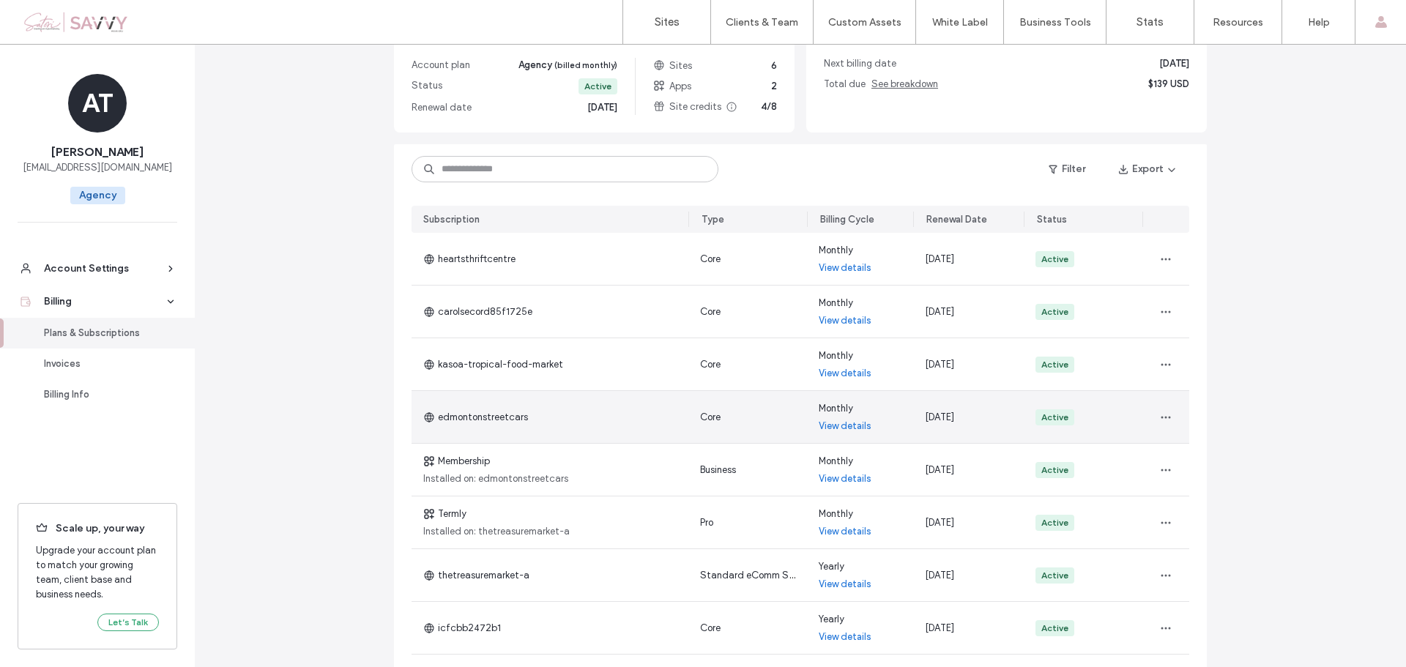
scroll to position [73, 0]
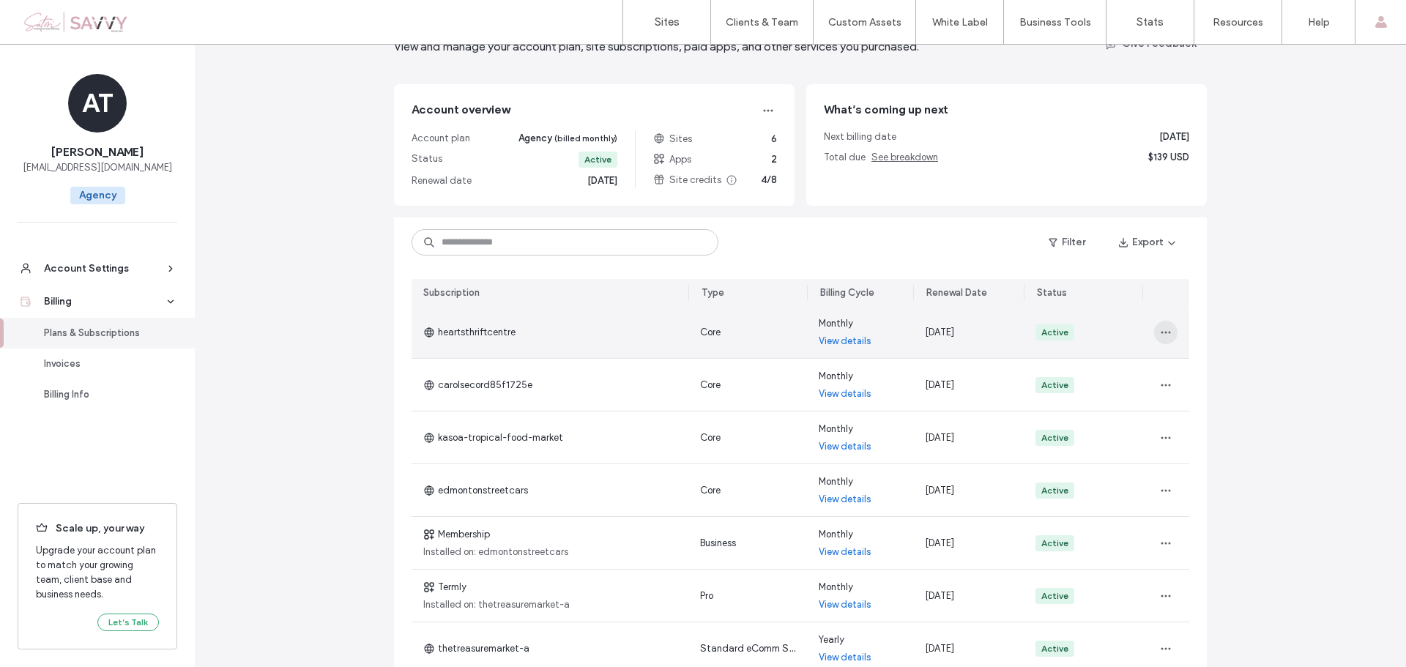
click at [1162, 335] on icon "button" at bounding box center [1166, 333] width 12 height 12
click at [1208, 393] on span "Turn Off Auto Renew" at bounding box center [1205, 398] width 89 height 15
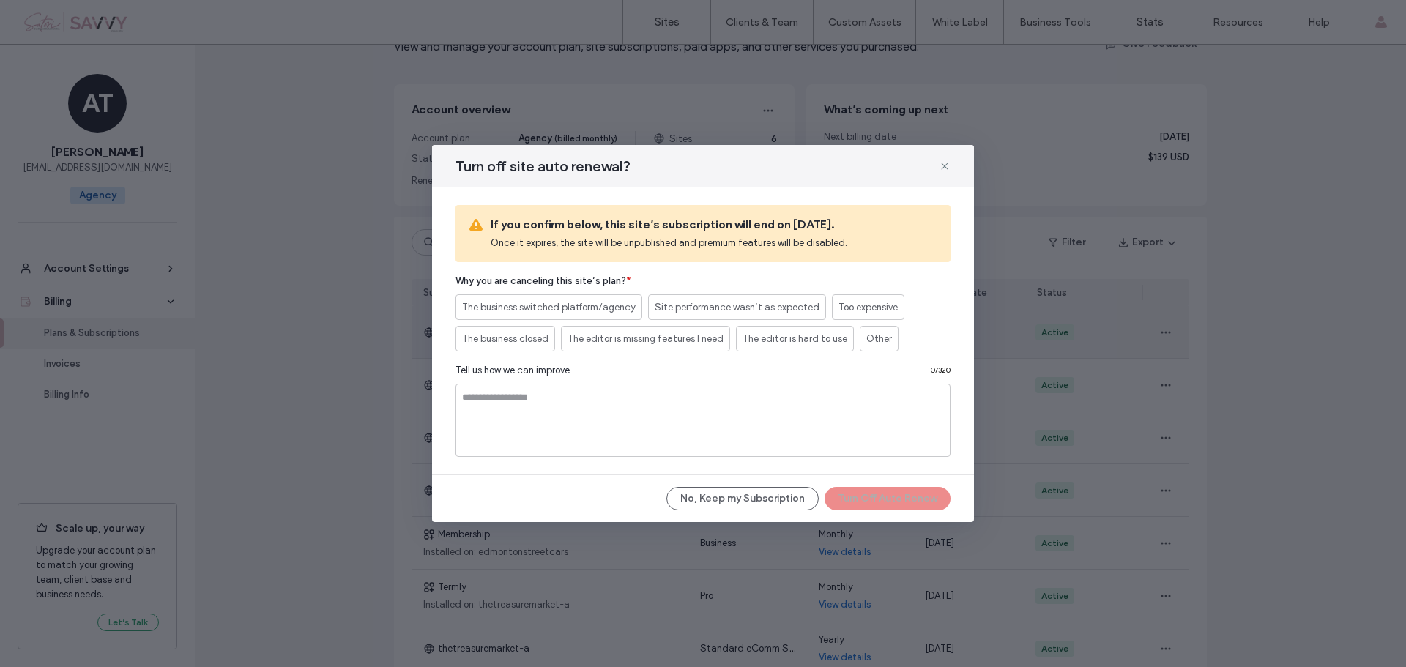
click at [866, 503] on div "No, Keep my Subscription Turn Off Auto Renew" at bounding box center [702, 498] width 495 height 23
click at [852, 302] on span "Too expensive" at bounding box center [867, 307] width 59 height 15
click at [865, 499] on button "Turn Off Auto Renew" at bounding box center [887, 498] width 126 height 23
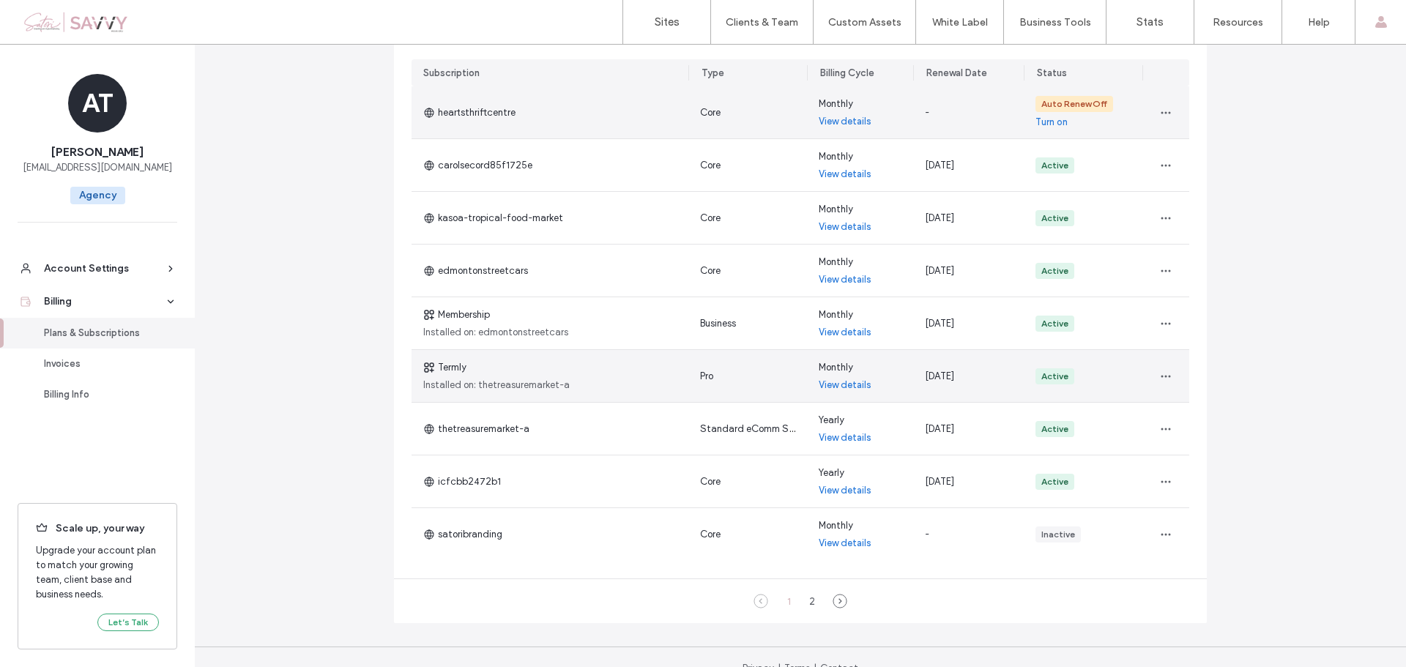
scroll to position [316, 0]
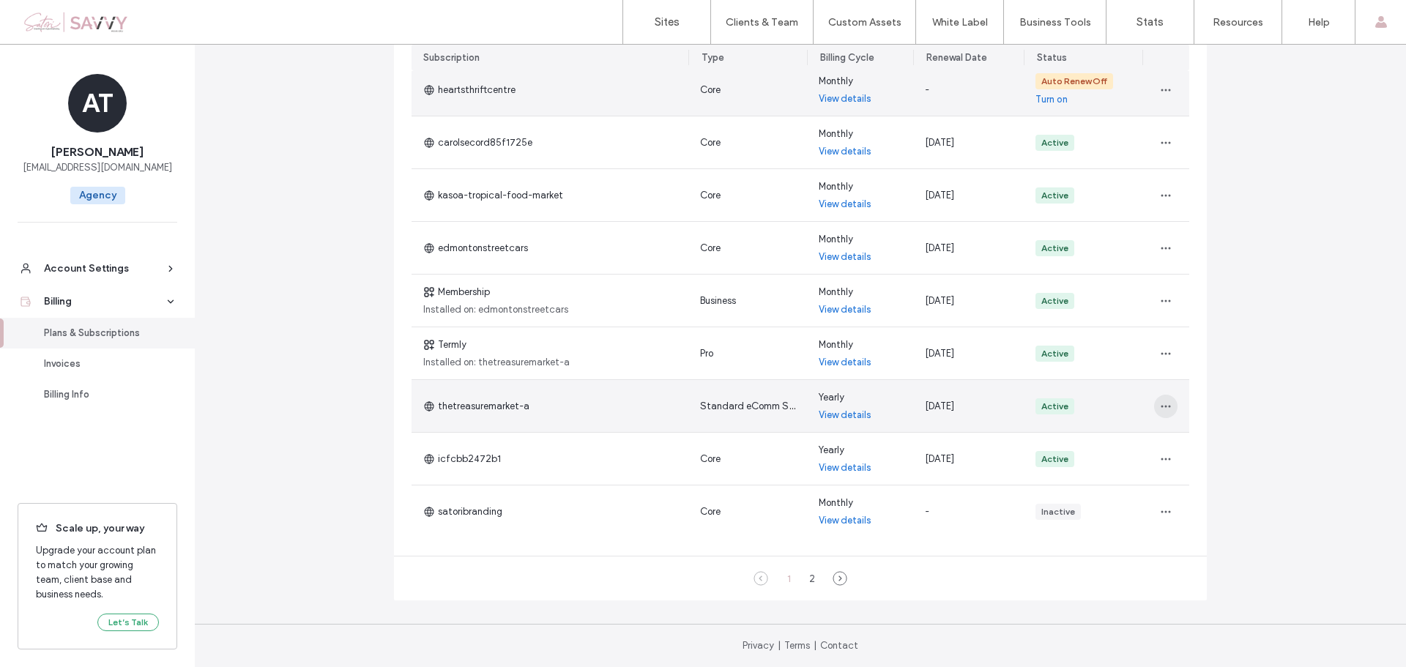
click at [1160, 405] on icon "button" at bounding box center [1166, 407] width 12 height 12
click at [485, 400] on span "thetreasuremarket-a" at bounding box center [476, 406] width 106 height 15
click at [489, 406] on span "thetreasuremarket-a" at bounding box center [476, 406] width 106 height 15
click at [1160, 410] on icon "button" at bounding box center [1166, 407] width 12 height 12
click at [1259, 498] on div "Turn Off Auto Renew" at bounding box center [1215, 500] width 130 height 28
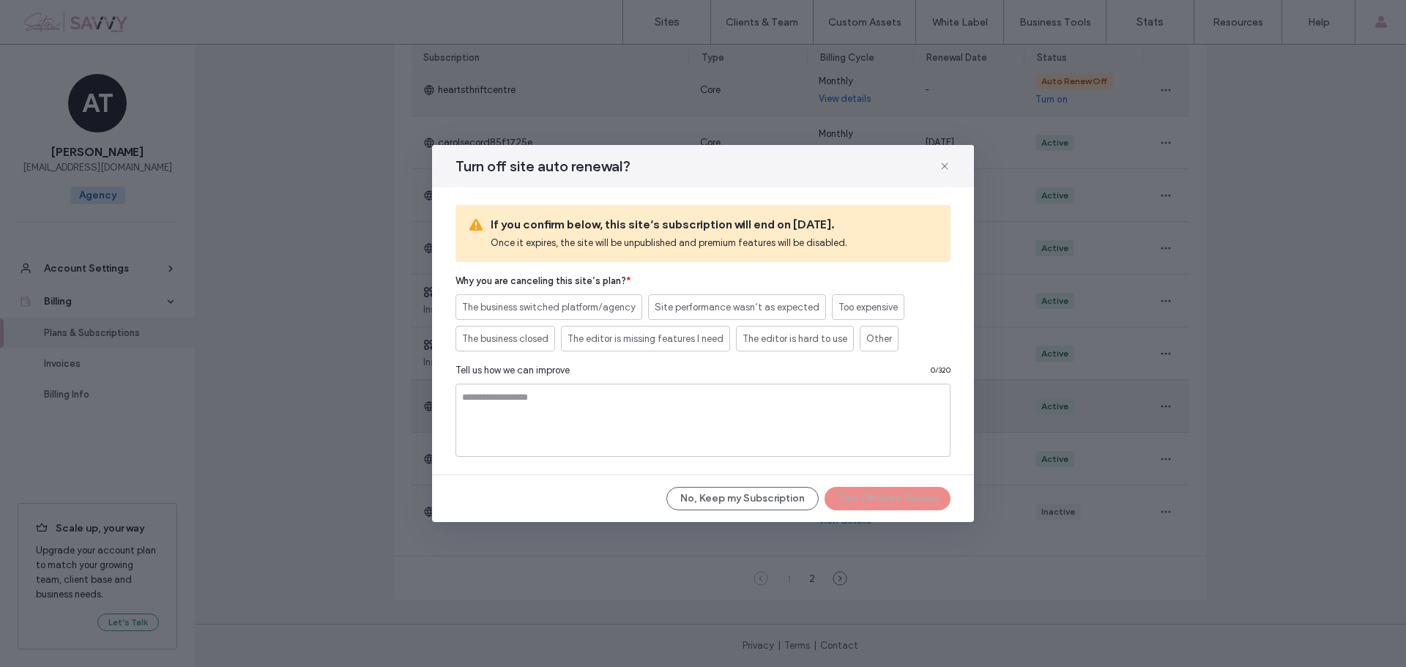
click at [937, 174] on div "Turn off site auto renewal?" at bounding box center [703, 166] width 542 height 42
click at [933, 499] on div "No, Keep my Subscription Turn Off Auto Renew" at bounding box center [702, 498] width 495 height 23
click at [854, 313] on span "Too expensive" at bounding box center [867, 307] width 59 height 15
click at [912, 496] on button "Turn Off Auto Renew" at bounding box center [887, 498] width 126 height 23
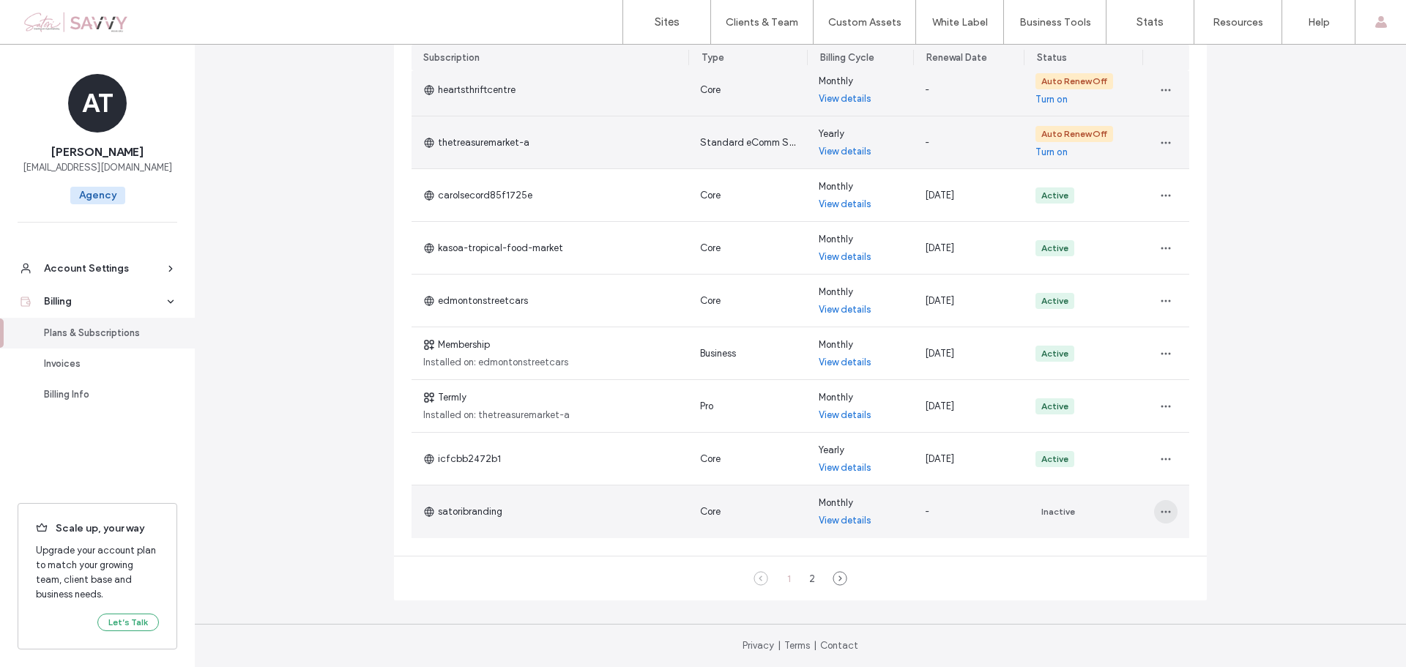
click at [1154, 513] on span "button" at bounding box center [1165, 511] width 23 height 23
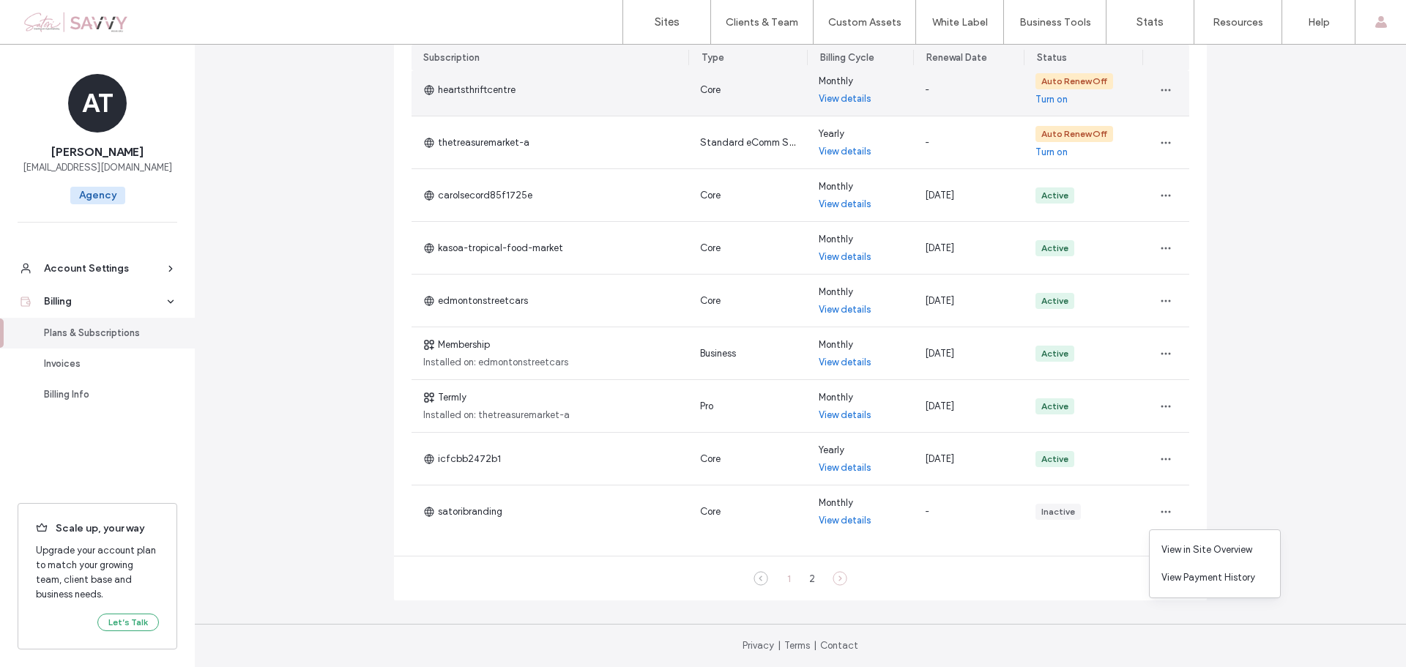
click at [839, 580] on icon at bounding box center [840, 578] width 15 height 15
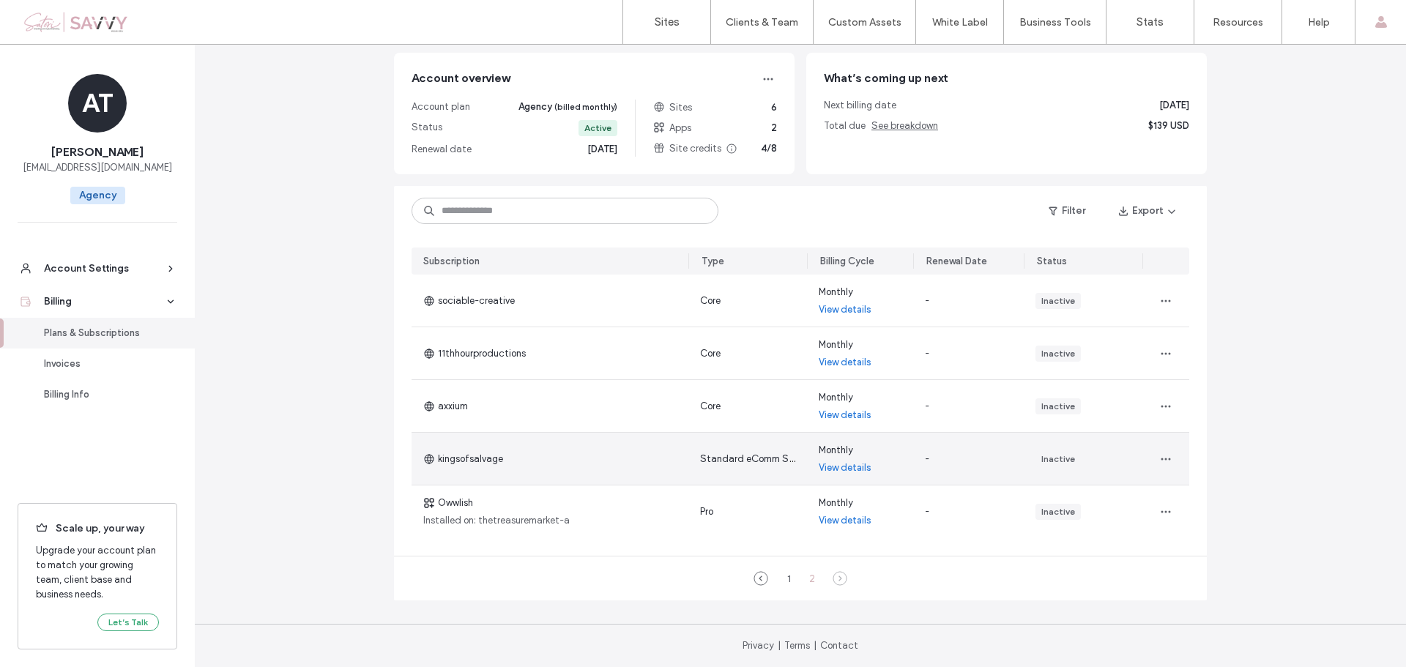
scroll to position [31, 0]
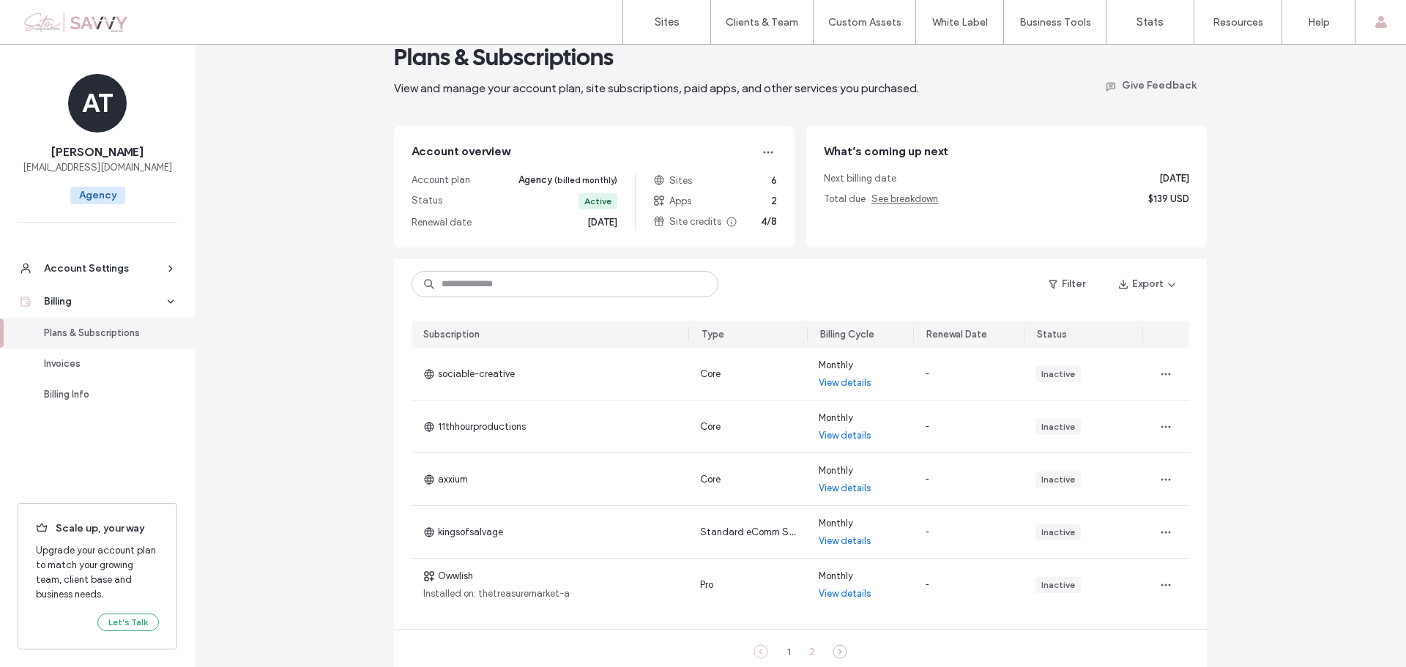
click at [756, 652] on icon at bounding box center [760, 651] width 15 height 15
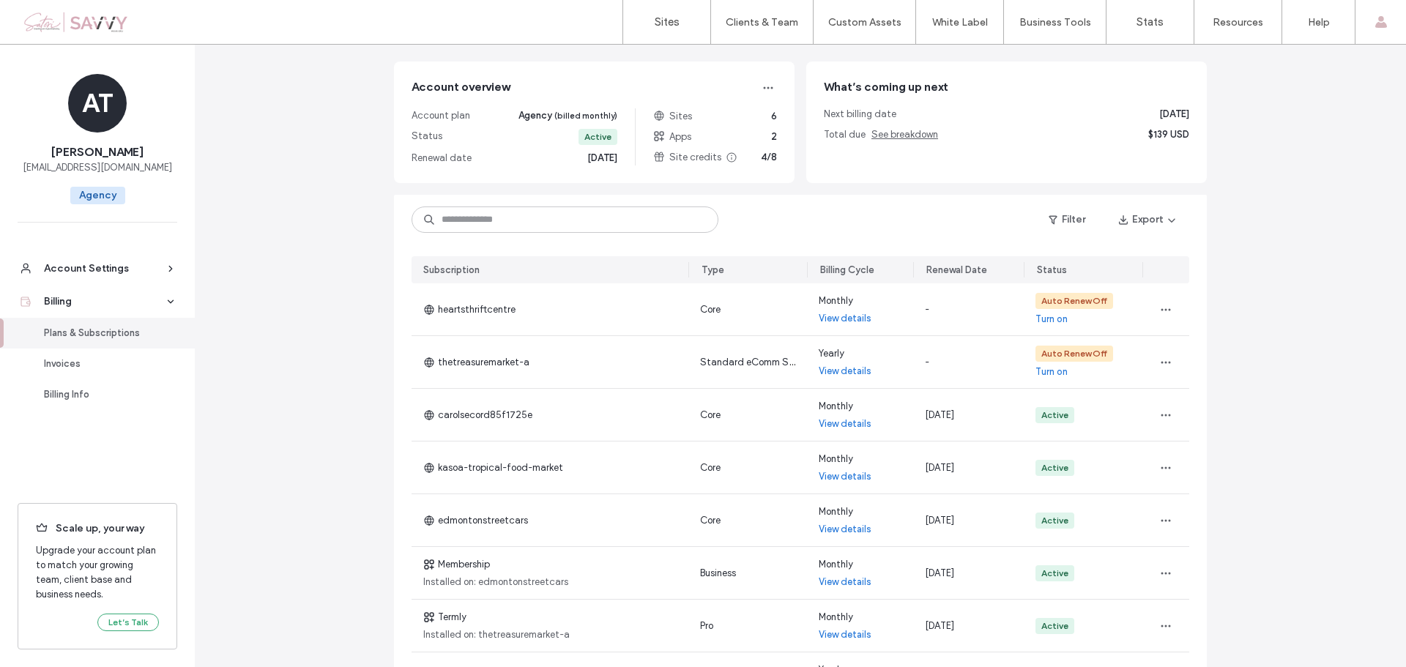
scroll to position [0, 0]
